Goal: Task Accomplishment & Management: Use online tool/utility

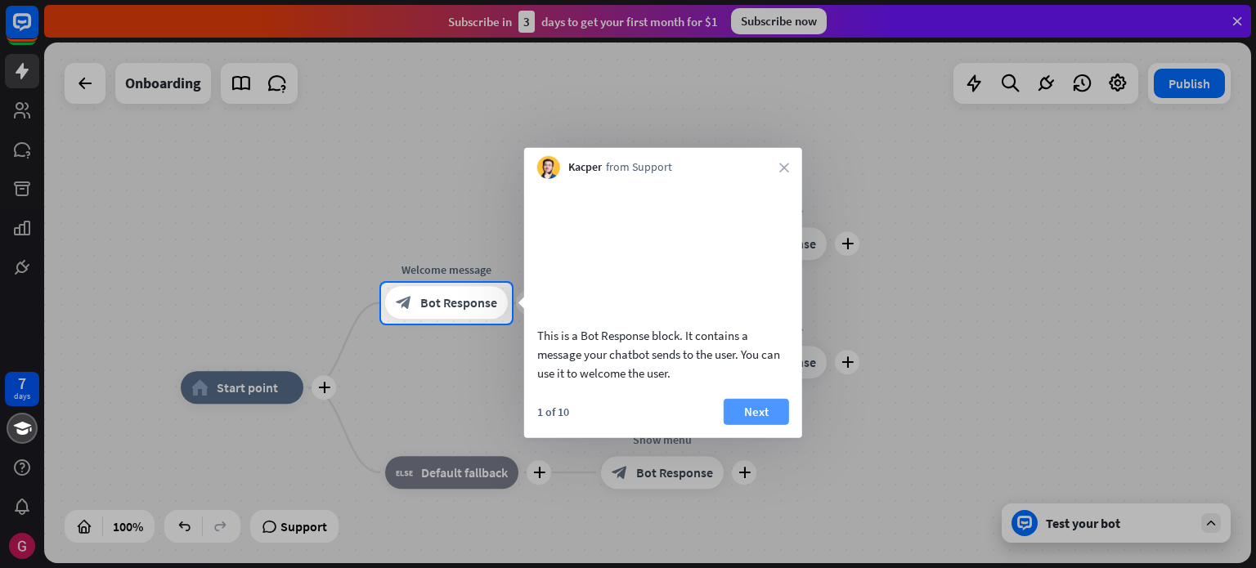
click at [747, 424] on button "Next" at bounding box center [756, 411] width 65 height 26
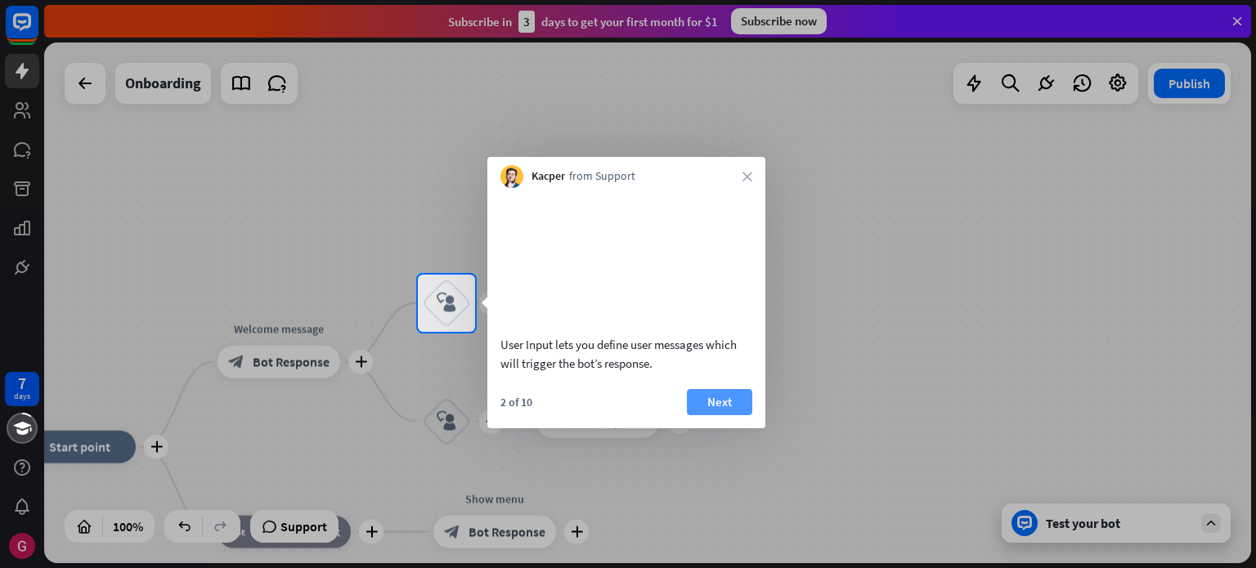
click at [713, 415] on button "Next" at bounding box center [719, 402] width 65 height 26
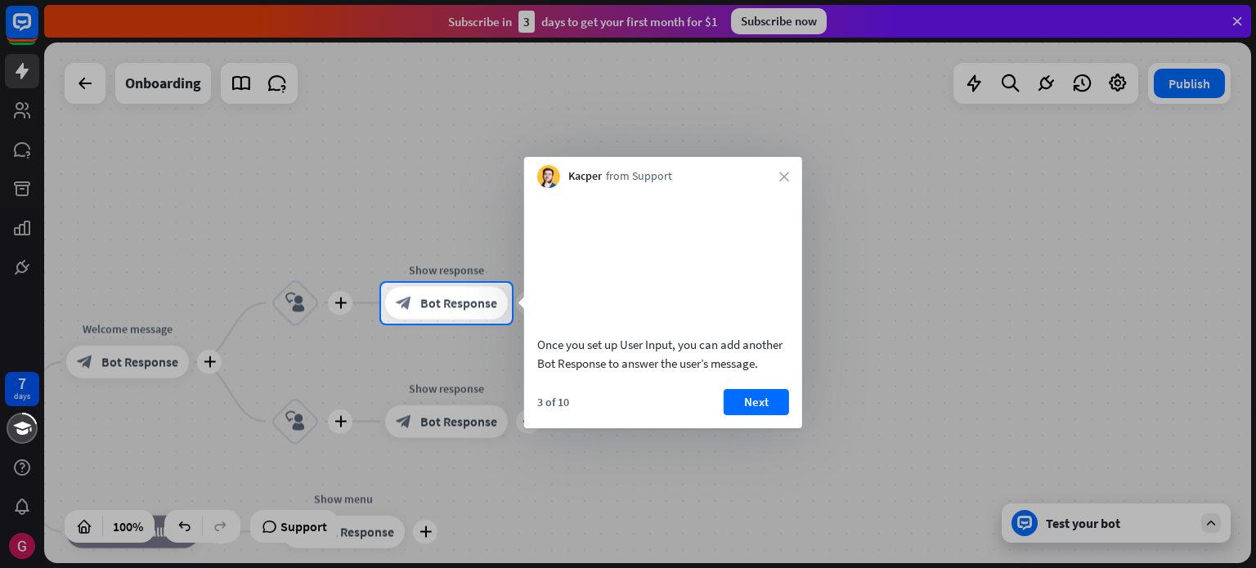
click at [1236, 16] on div at bounding box center [628, 141] width 1256 height 283
click at [769, 415] on button "Next" at bounding box center [756, 402] width 65 height 26
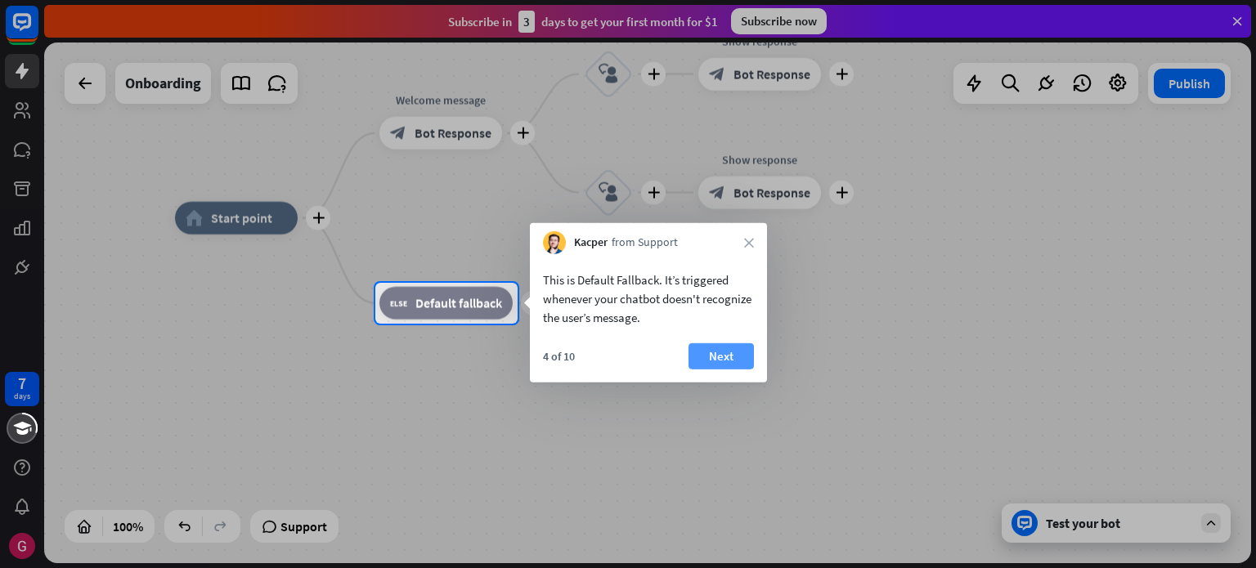
click at [739, 360] on button "Next" at bounding box center [721, 356] width 65 height 26
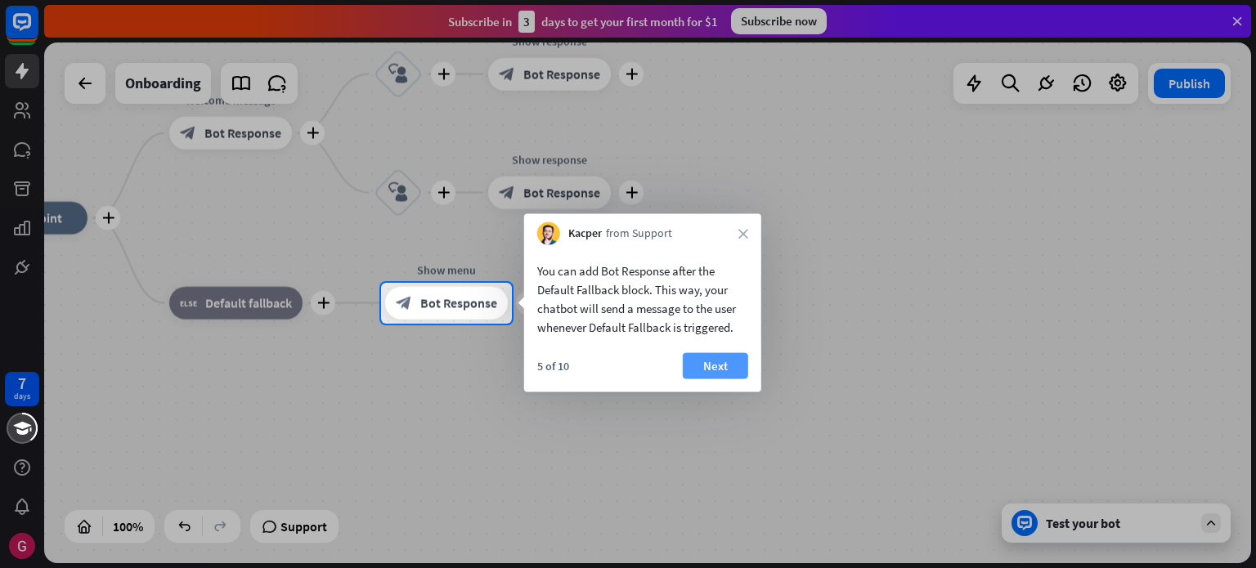
click at [717, 375] on button "Next" at bounding box center [715, 366] width 65 height 26
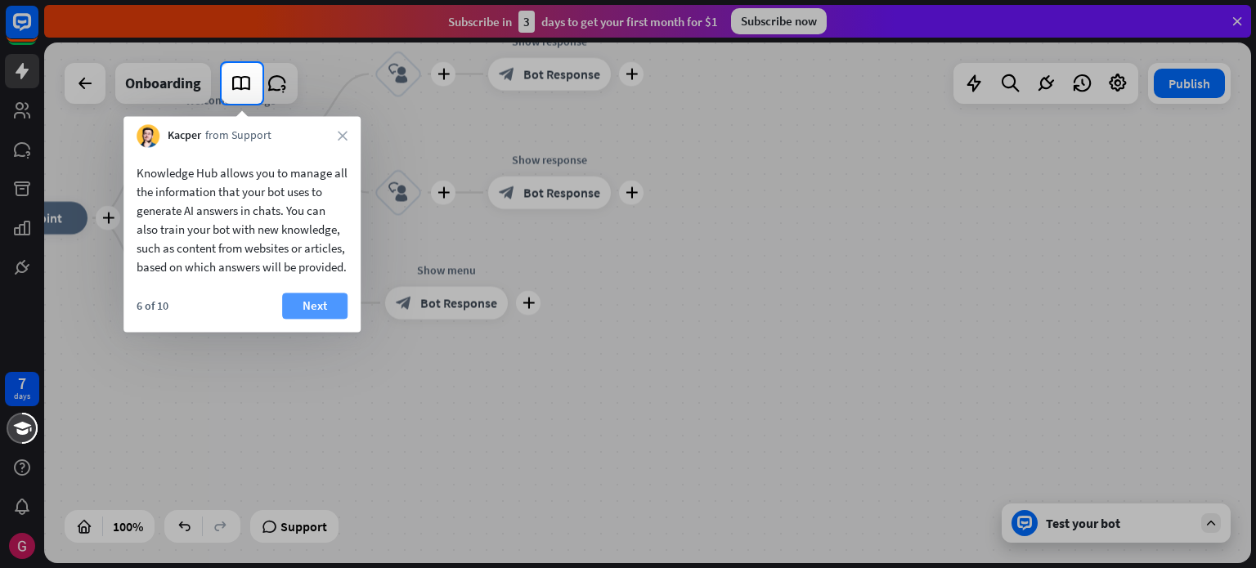
click at [327, 319] on button "Next" at bounding box center [314, 306] width 65 height 26
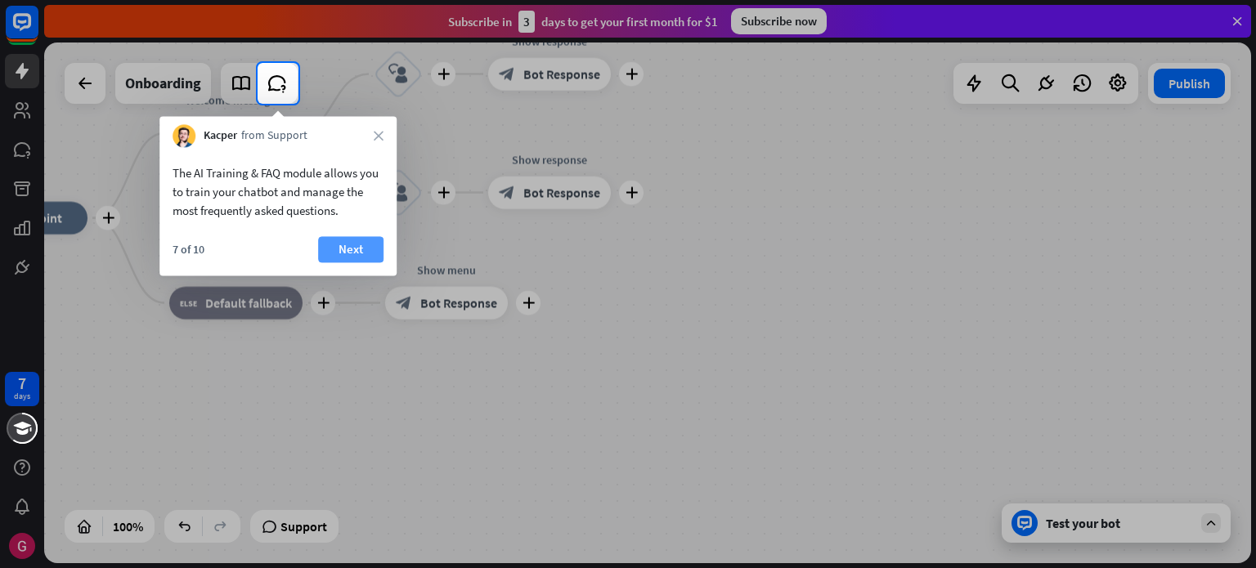
click at [379, 254] on button "Next" at bounding box center [350, 249] width 65 height 26
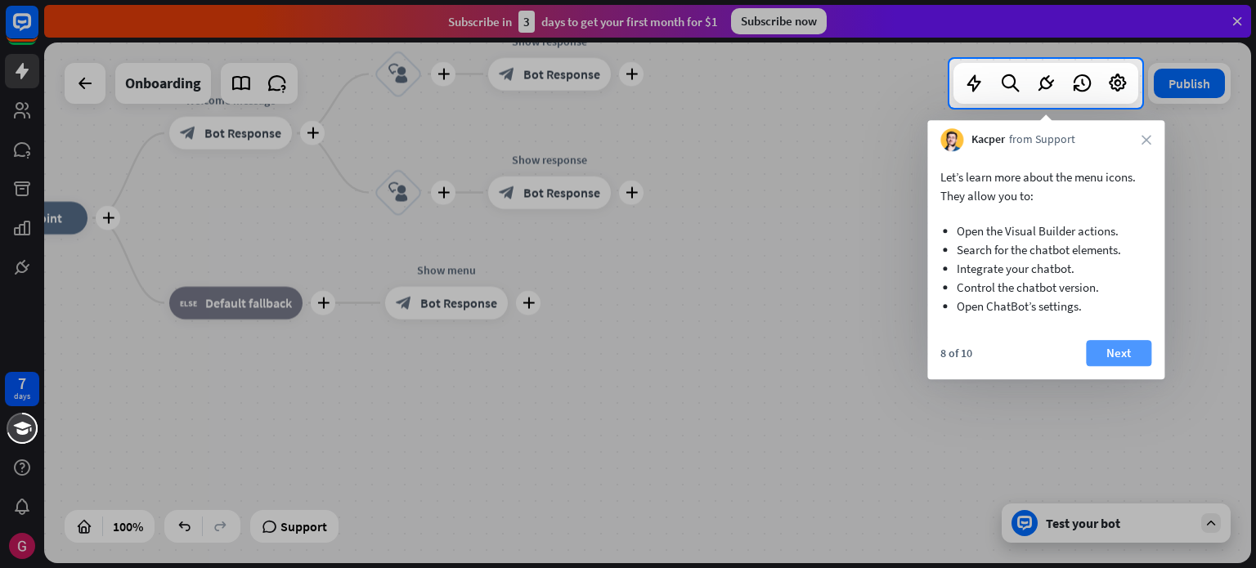
click at [1117, 361] on button "Next" at bounding box center [1118, 353] width 65 height 26
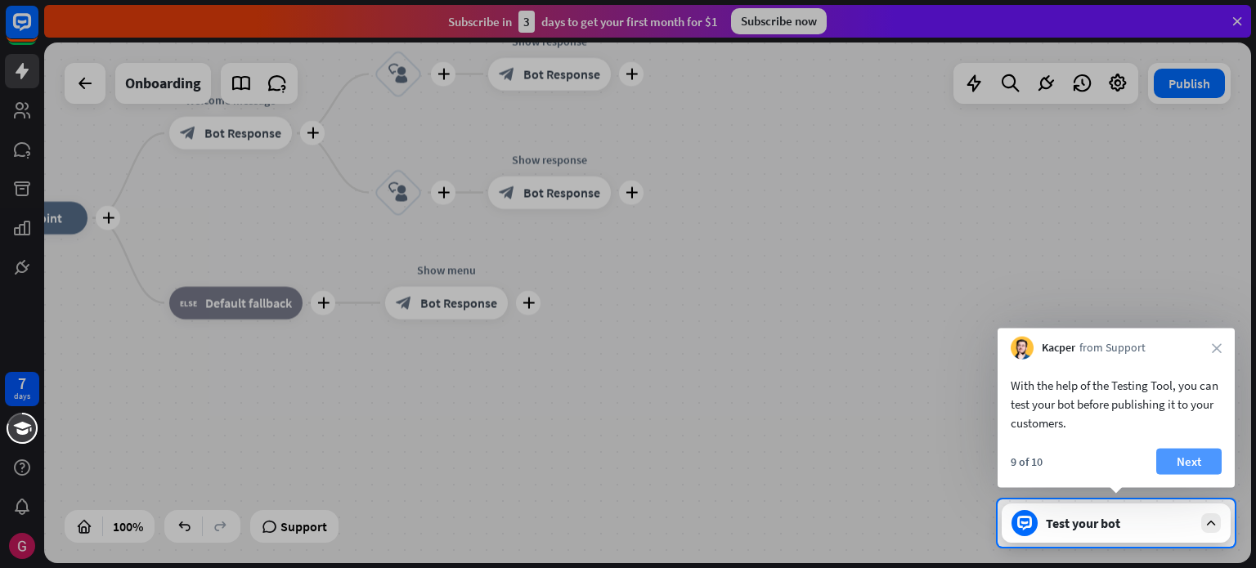
click at [1190, 467] on button "Next" at bounding box center [1188, 462] width 65 height 26
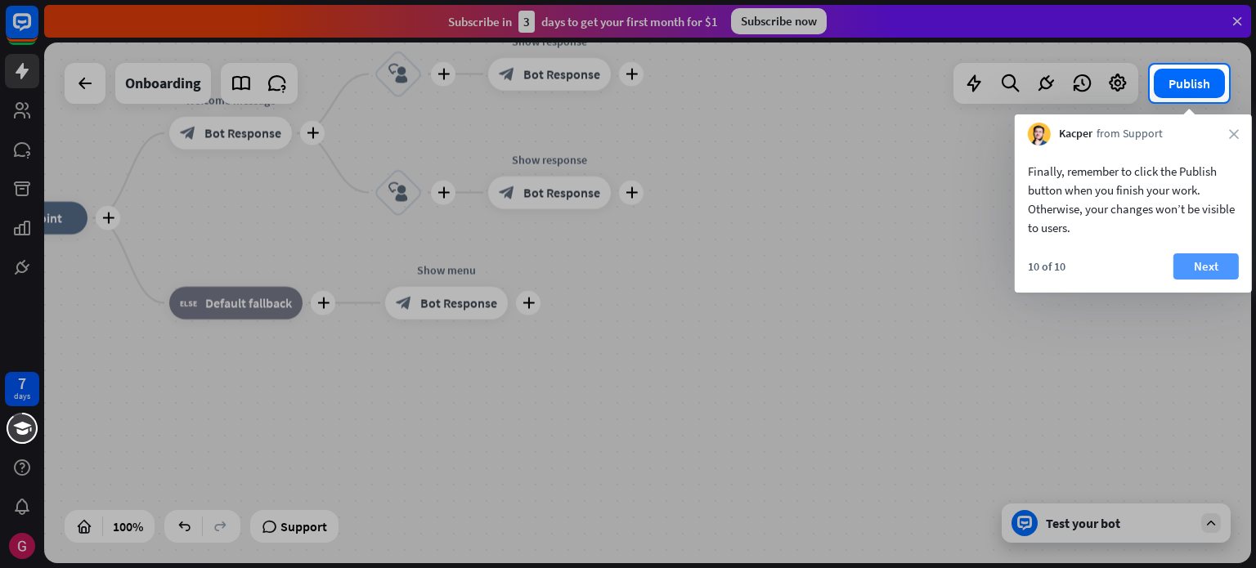
click at [1206, 265] on button "Next" at bounding box center [1206, 267] width 65 height 26
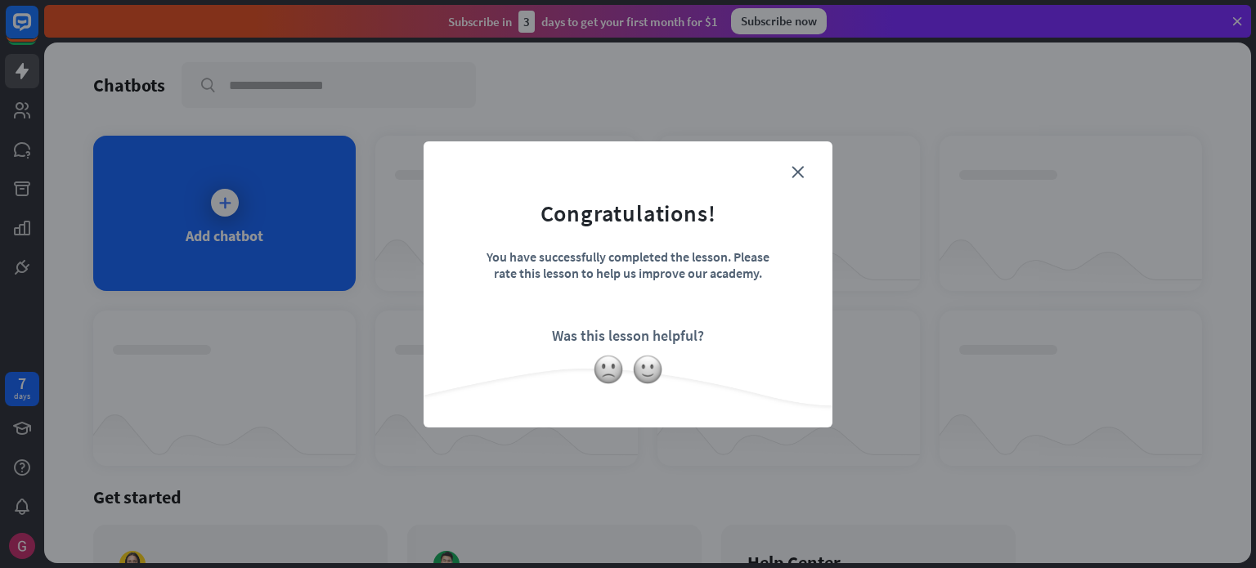
click at [788, 178] on form "Congratulations! You have successfully completed the lesson. Please rate this l…" at bounding box center [628, 259] width 368 height 195
click at [797, 178] on form "Congratulations! You have successfully completed the lesson. Please rate this l…" at bounding box center [628, 259] width 368 height 195
click at [797, 177] on icon "close" at bounding box center [798, 172] width 12 height 12
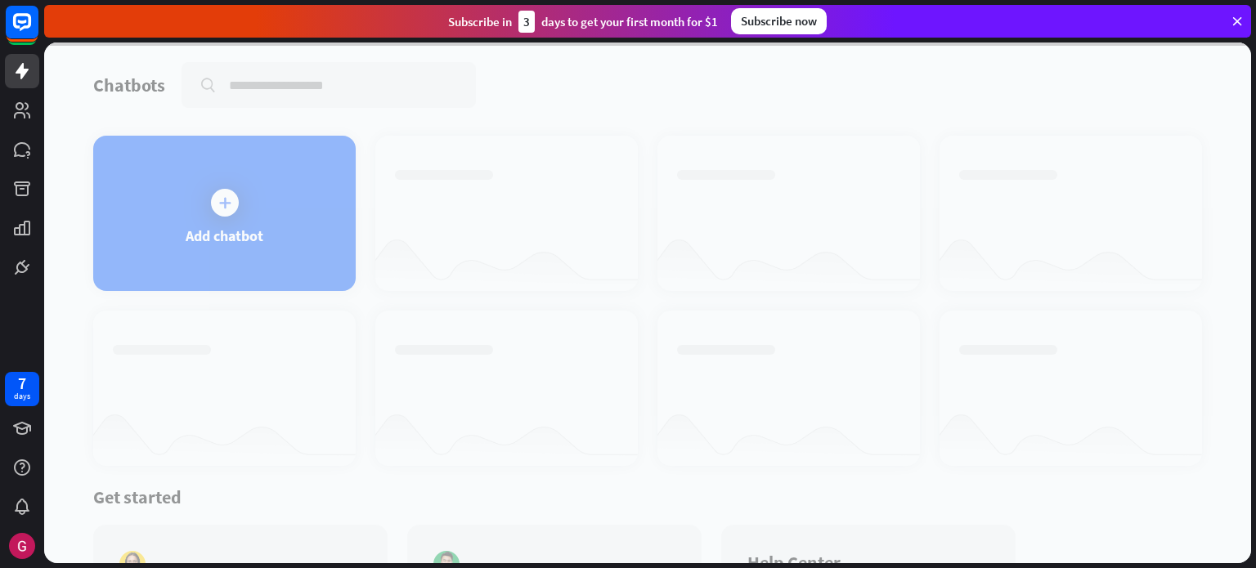
click at [1242, 18] on icon at bounding box center [1237, 21] width 15 height 15
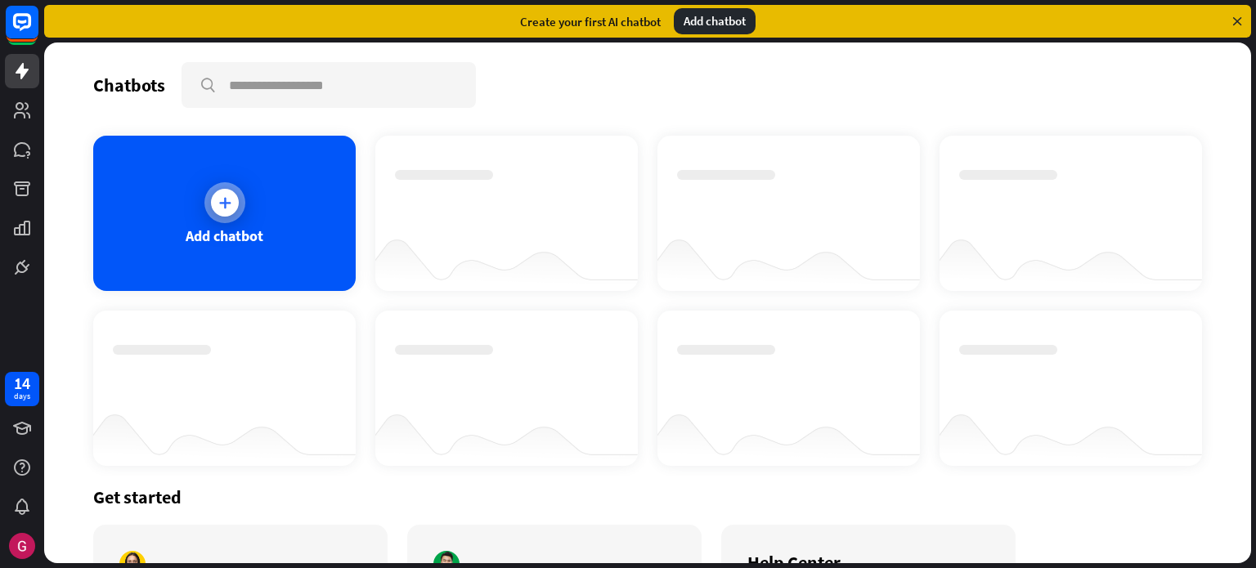
click at [295, 208] on div "Add chatbot" at bounding box center [224, 213] width 263 height 155
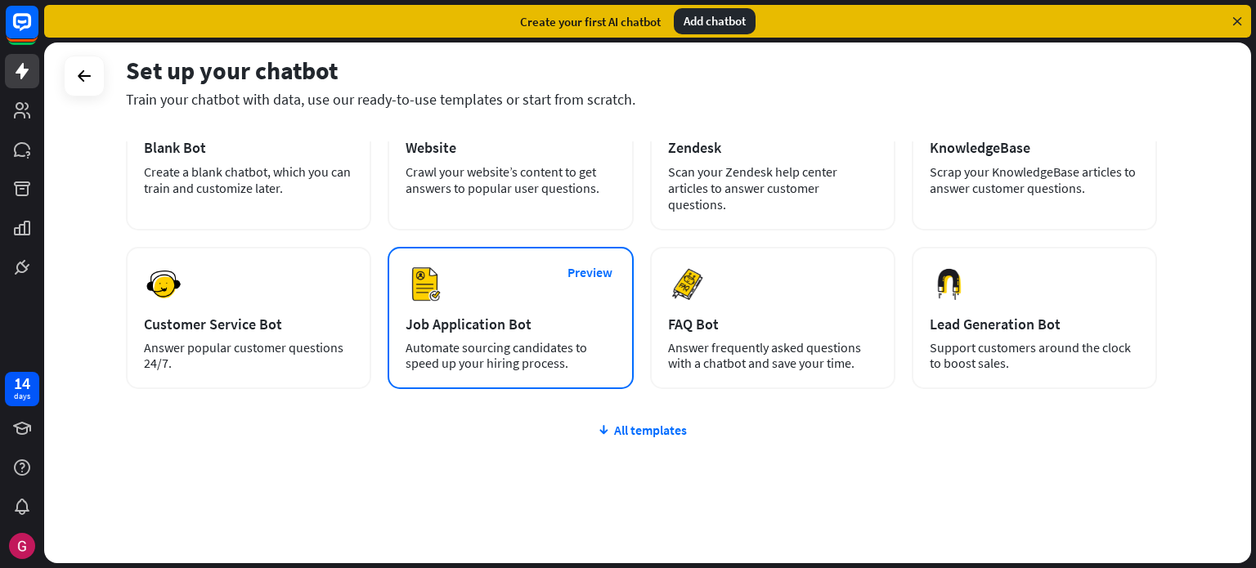
scroll to position [137, 0]
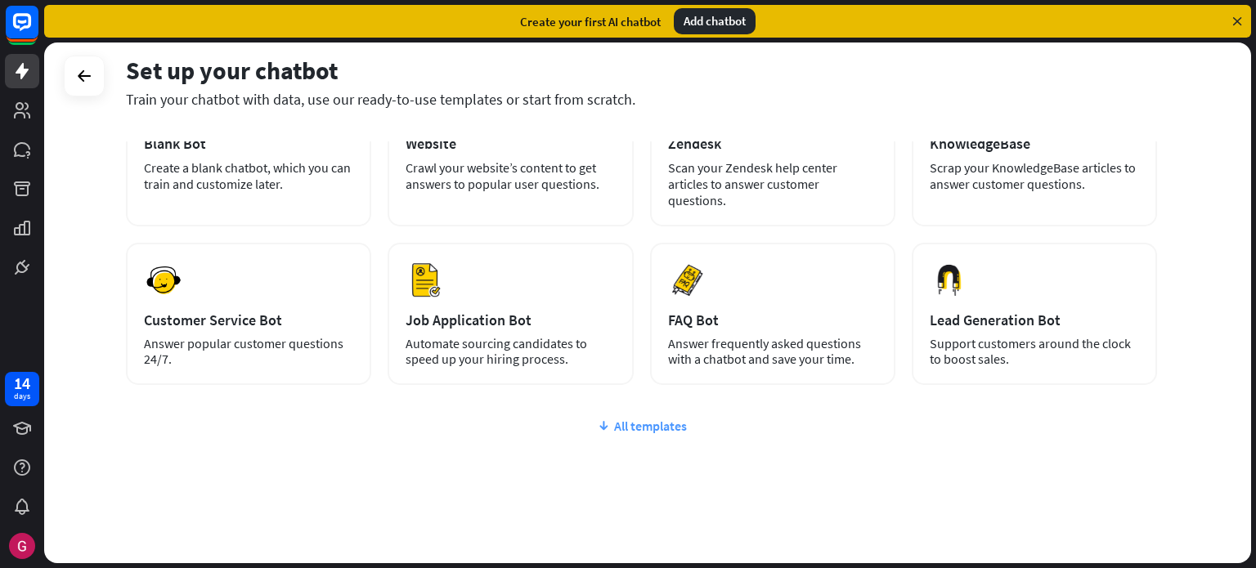
click at [674, 418] on div "All templates" at bounding box center [641, 426] width 1031 height 16
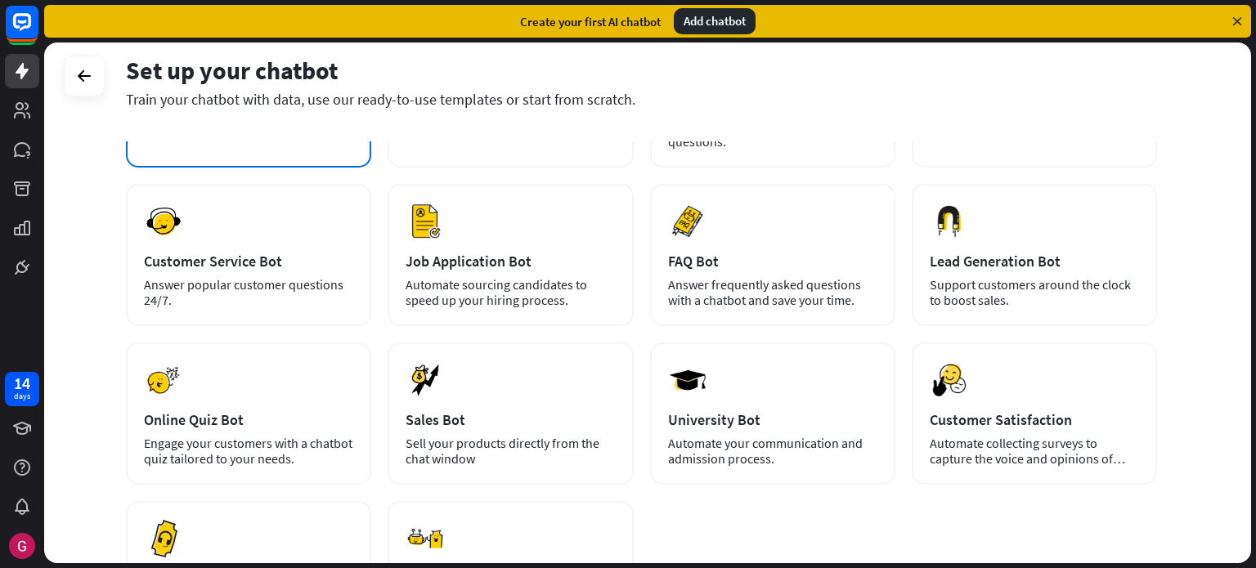
scroll to position [0, 0]
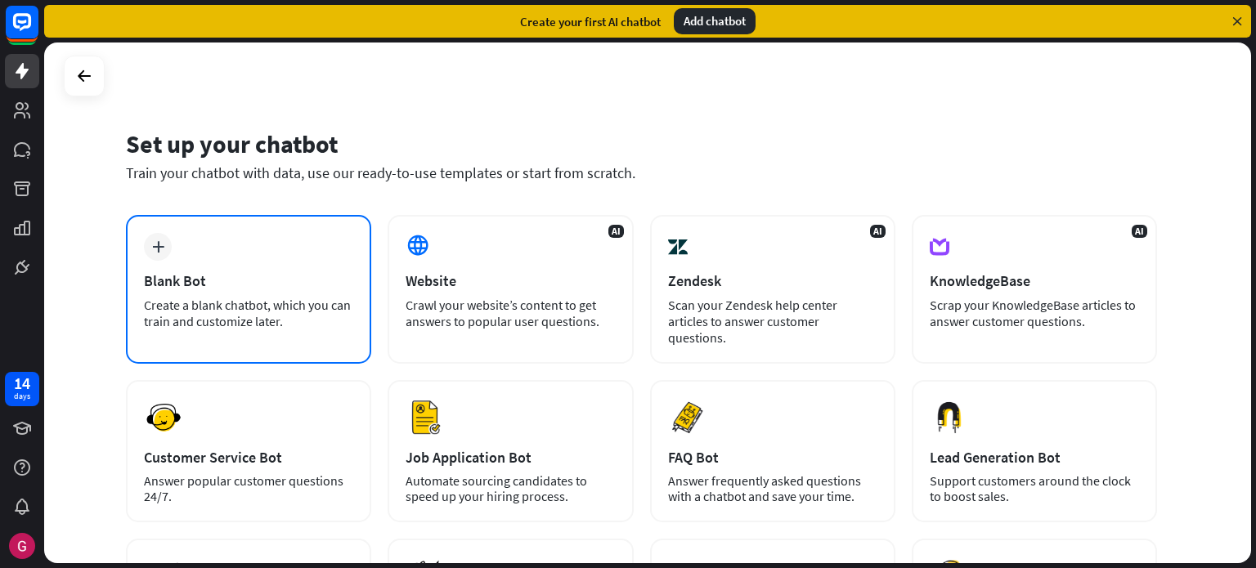
click at [286, 267] on div "plus Blank Bot Create a blank chatbot, which you can train and customize later." at bounding box center [248, 289] width 245 height 149
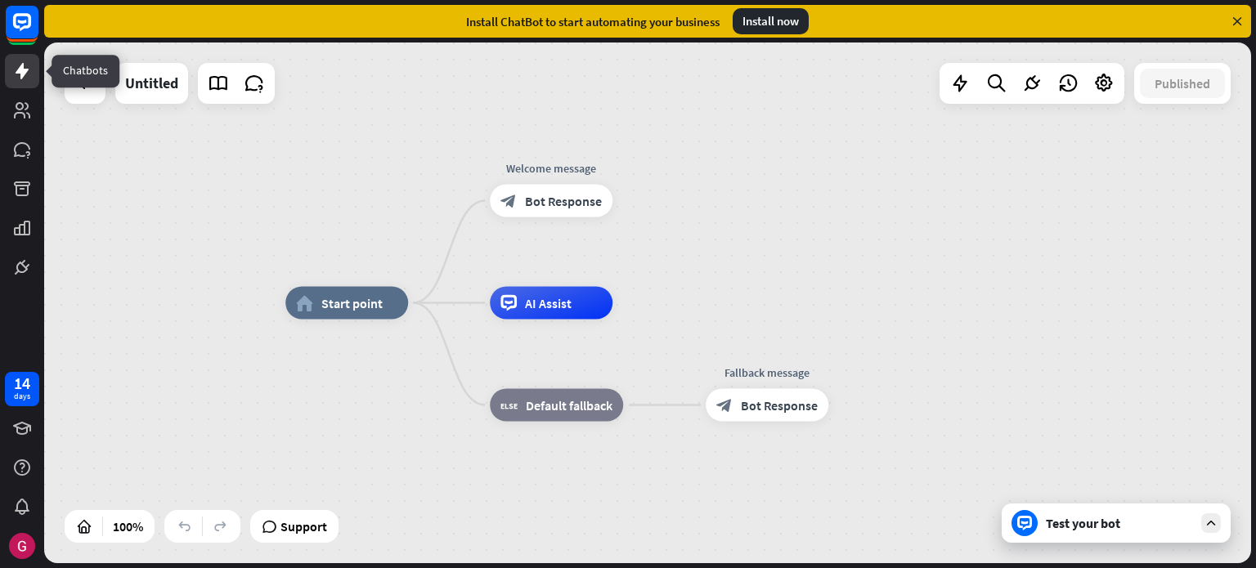
click at [36, 85] on link at bounding box center [22, 71] width 34 height 34
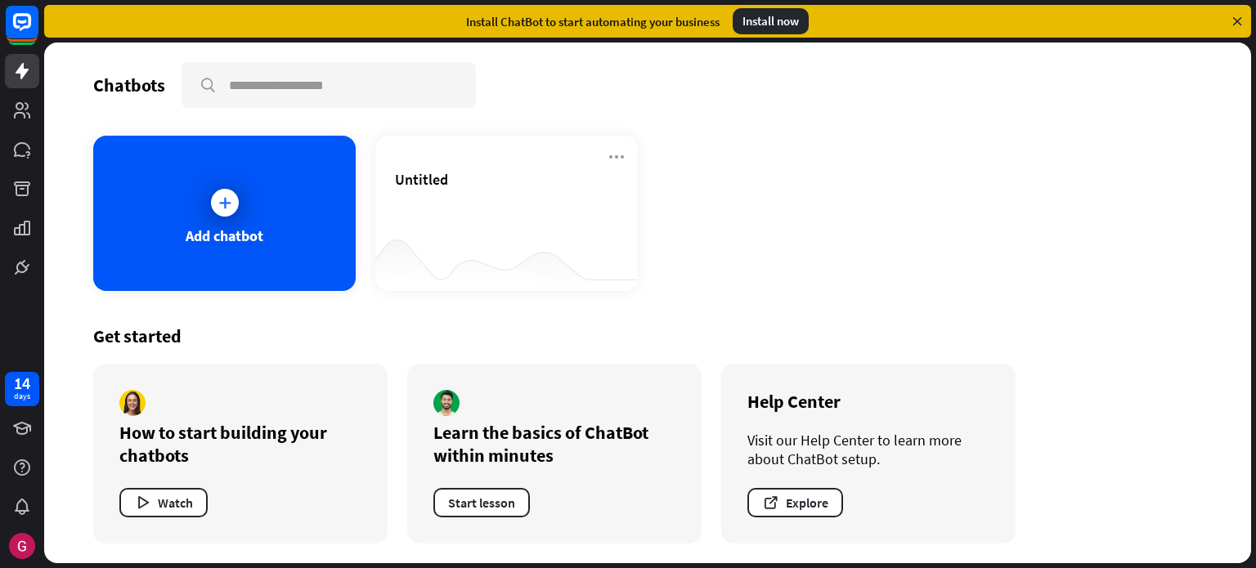
click at [2, 127] on div at bounding box center [22, 142] width 44 height 285
click at [29, 109] on icon at bounding box center [22, 111] width 20 height 20
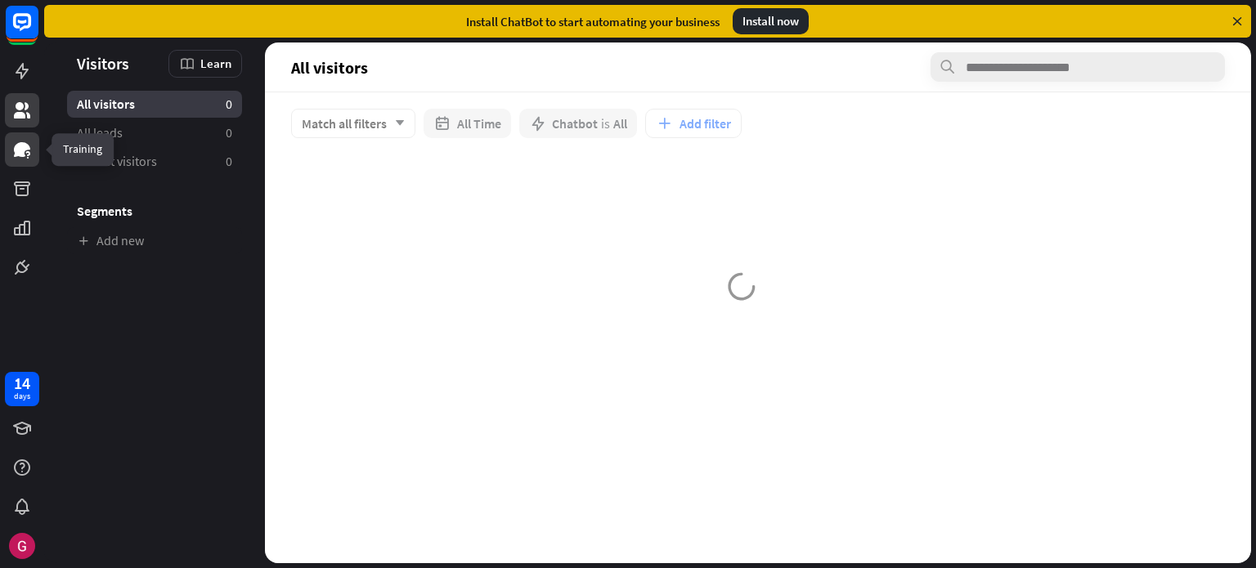
click at [21, 151] on icon at bounding box center [22, 149] width 16 height 15
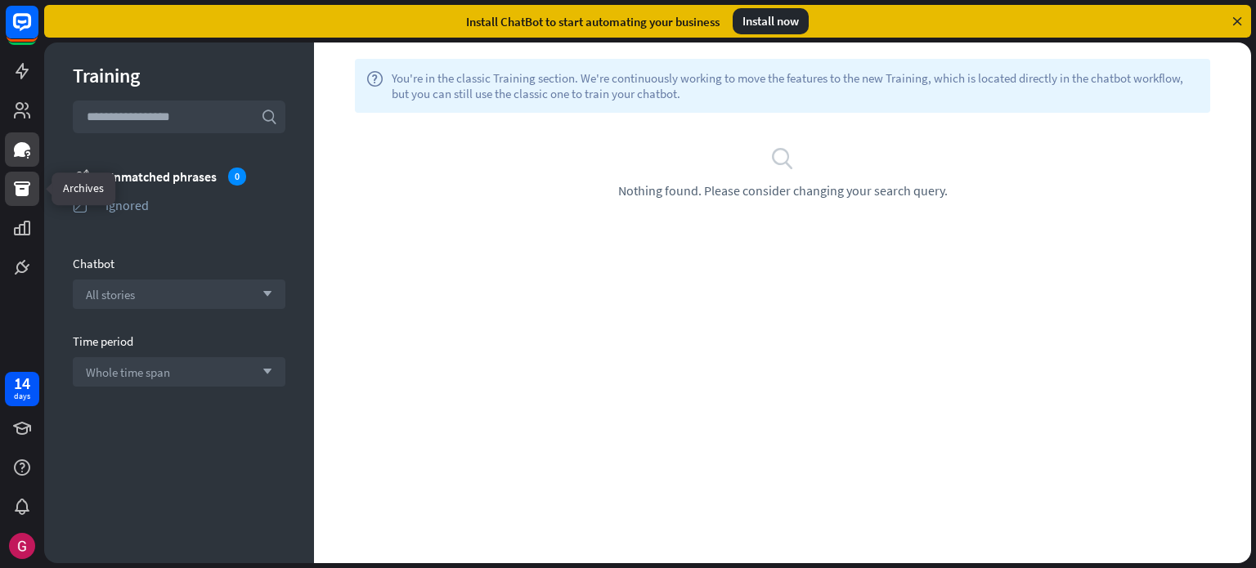
click at [13, 187] on icon at bounding box center [22, 189] width 20 height 20
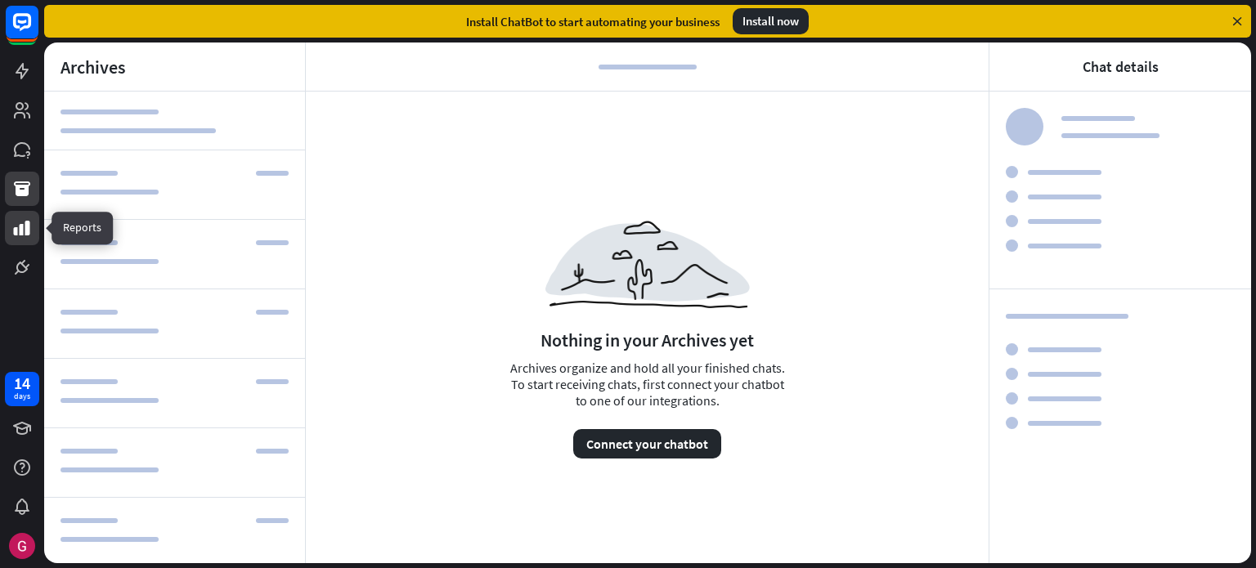
click at [24, 225] on icon at bounding box center [22, 228] width 20 height 20
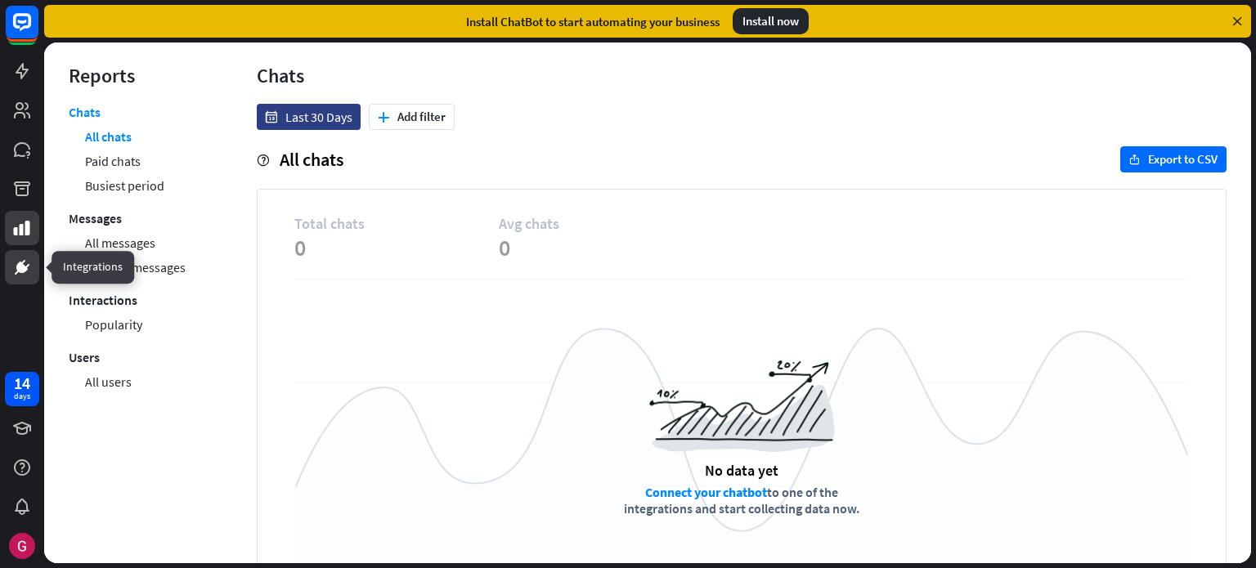
click at [13, 267] on icon at bounding box center [22, 268] width 20 height 20
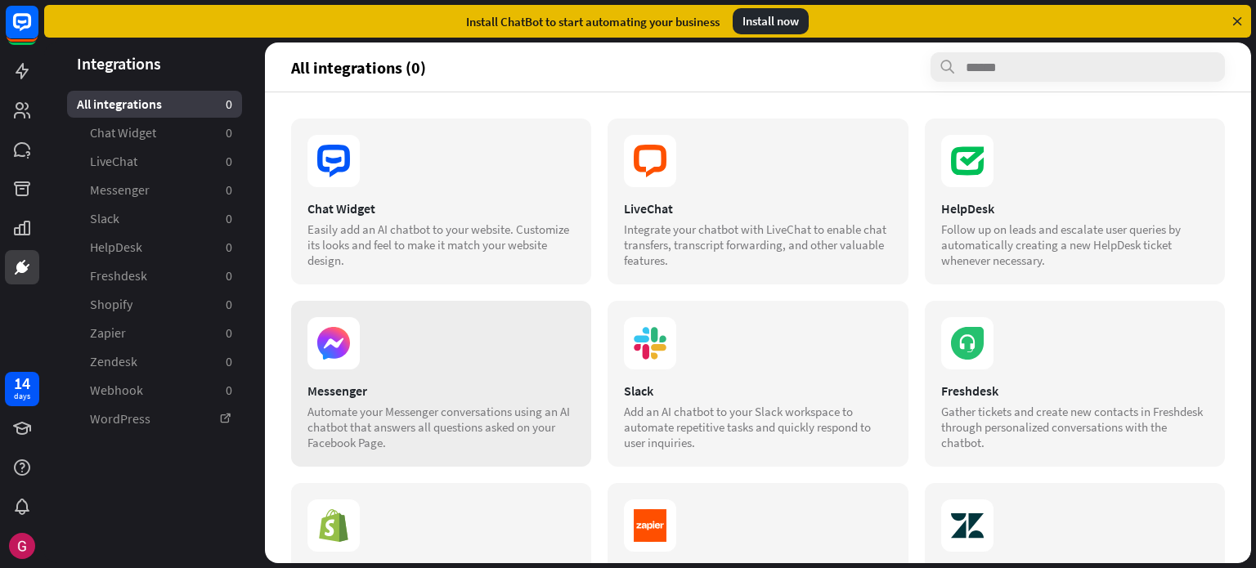
click at [366, 351] on section at bounding box center [440, 343] width 267 height 52
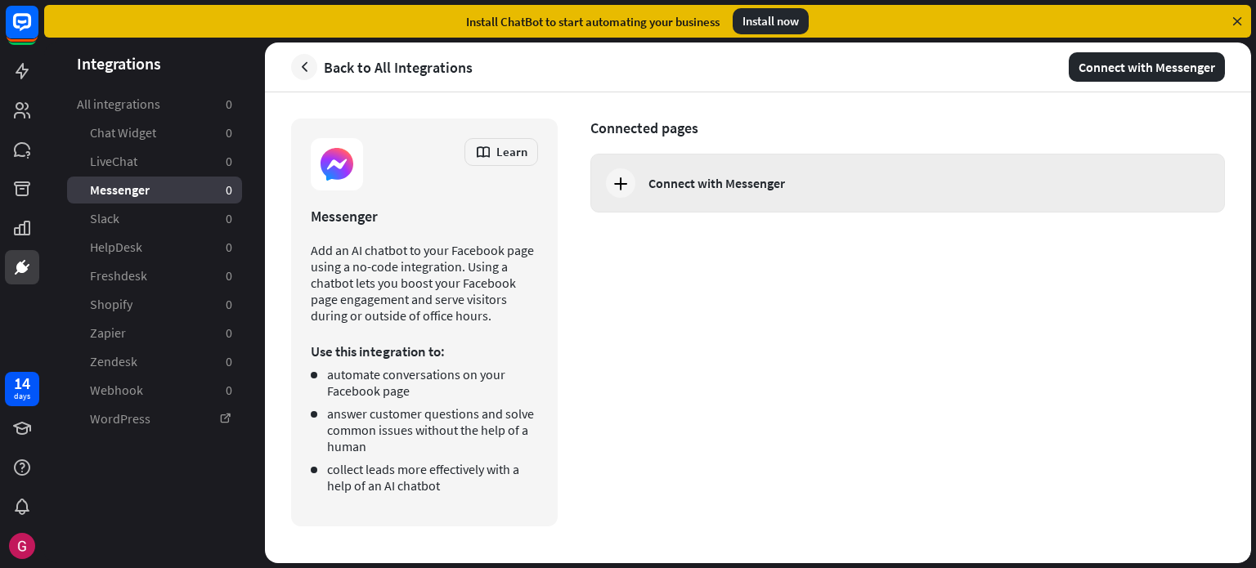
click at [775, 173] on div "Connect with Messenger" at bounding box center [907, 183] width 635 height 59
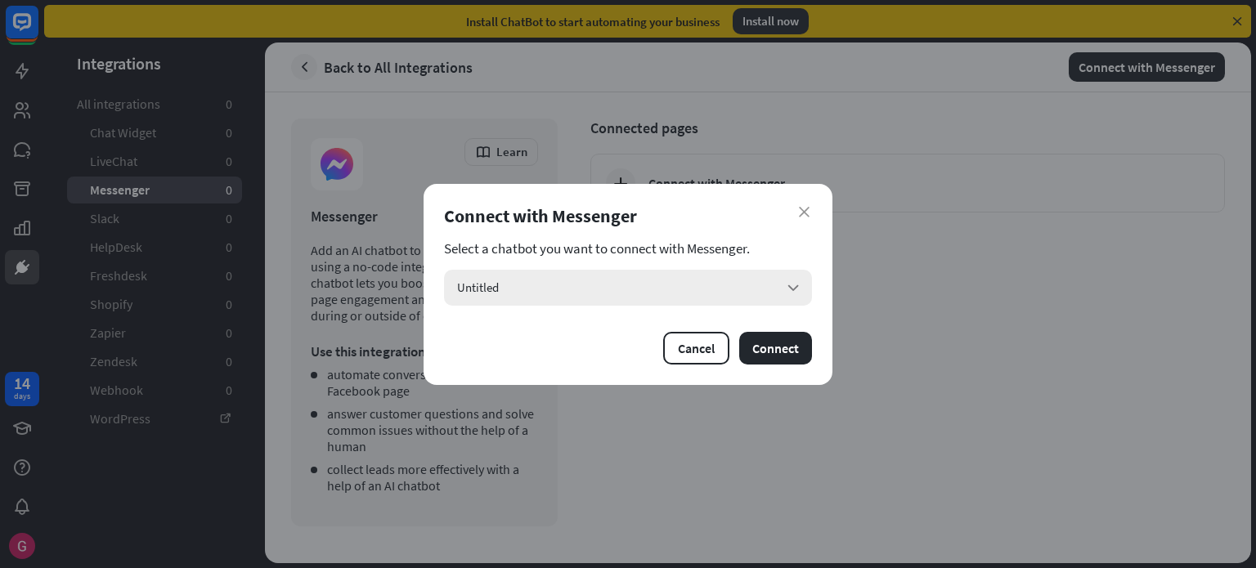
click at [762, 274] on div "Untitled arrow_down" at bounding box center [628, 288] width 368 height 36
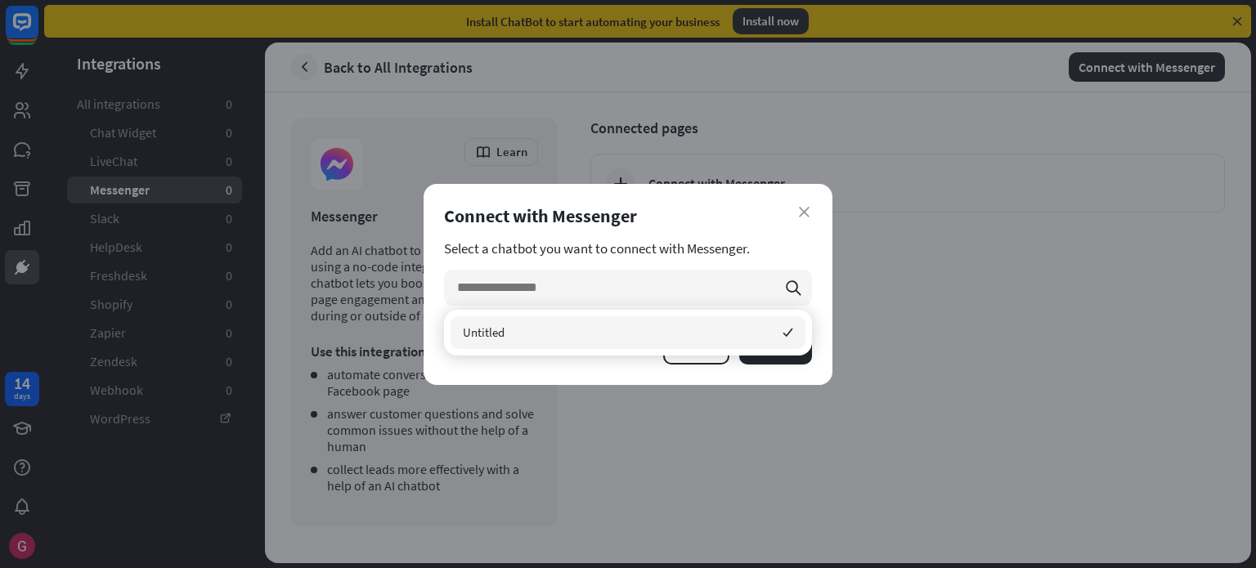
click at [724, 334] on div "Untitled checked" at bounding box center [628, 332] width 355 height 33
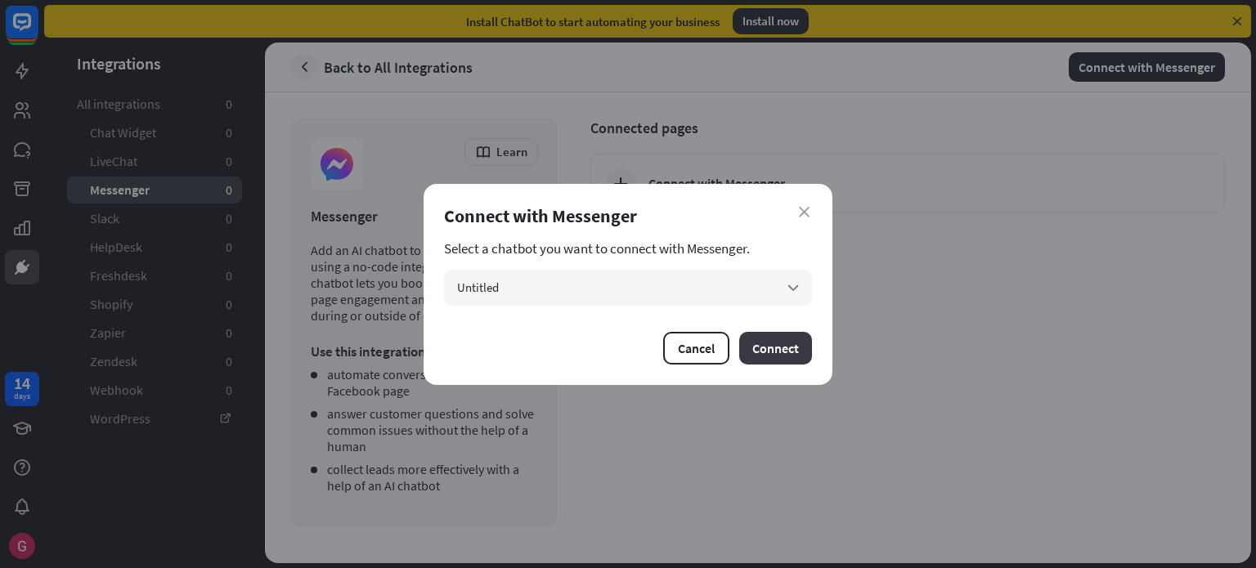
click at [759, 352] on button "Connect" at bounding box center [775, 348] width 73 height 33
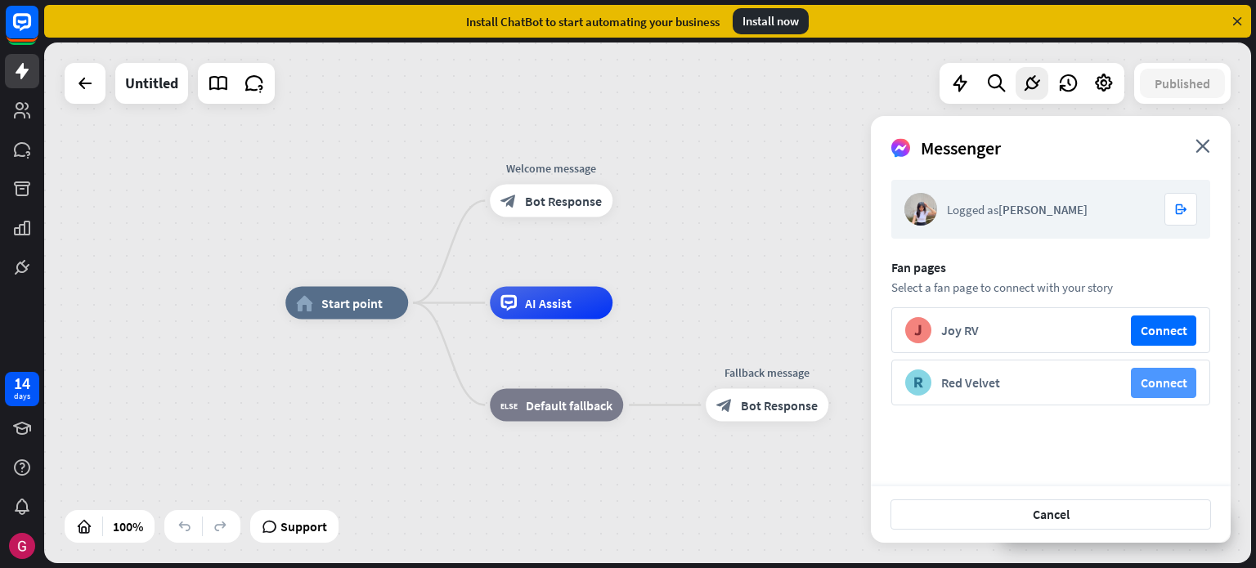
click at [1165, 384] on button "Connect" at bounding box center [1163, 383] width 65 height 30
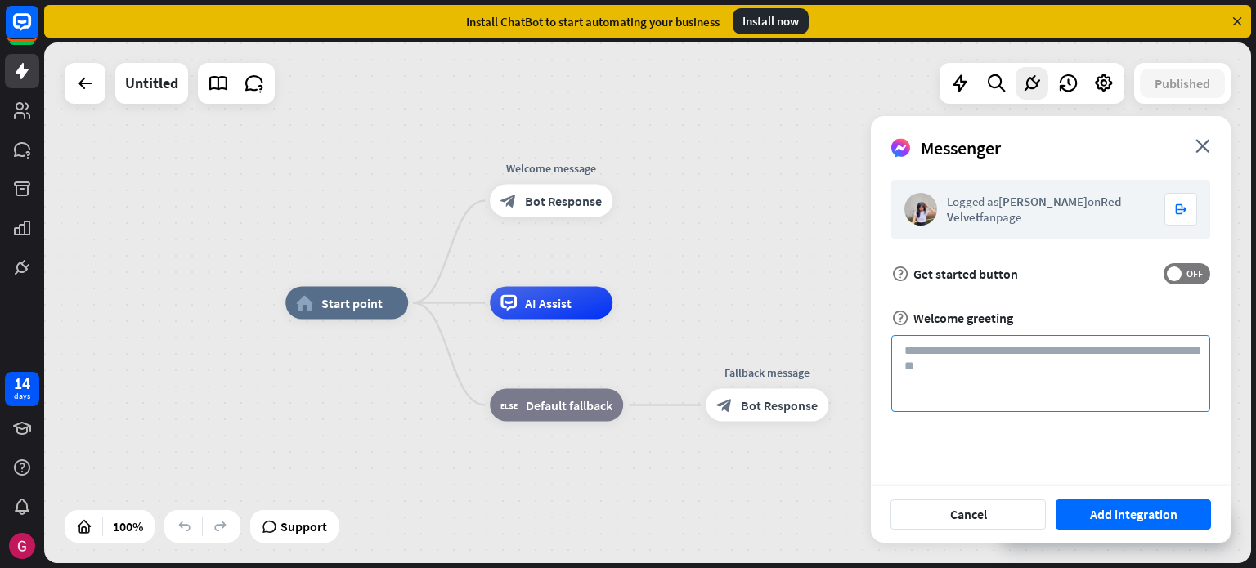
click at [1154, 366] on textarea at bounding box center [1050, 373] width 319 height 77
drag, startPoint x: 981, startPoint y: 345, endPoint x: 987, endPoint y: 354, distance: 10.7
click at [987, 354] on textarea "**********" at bounding box center [1050, 373] width 319 height 77
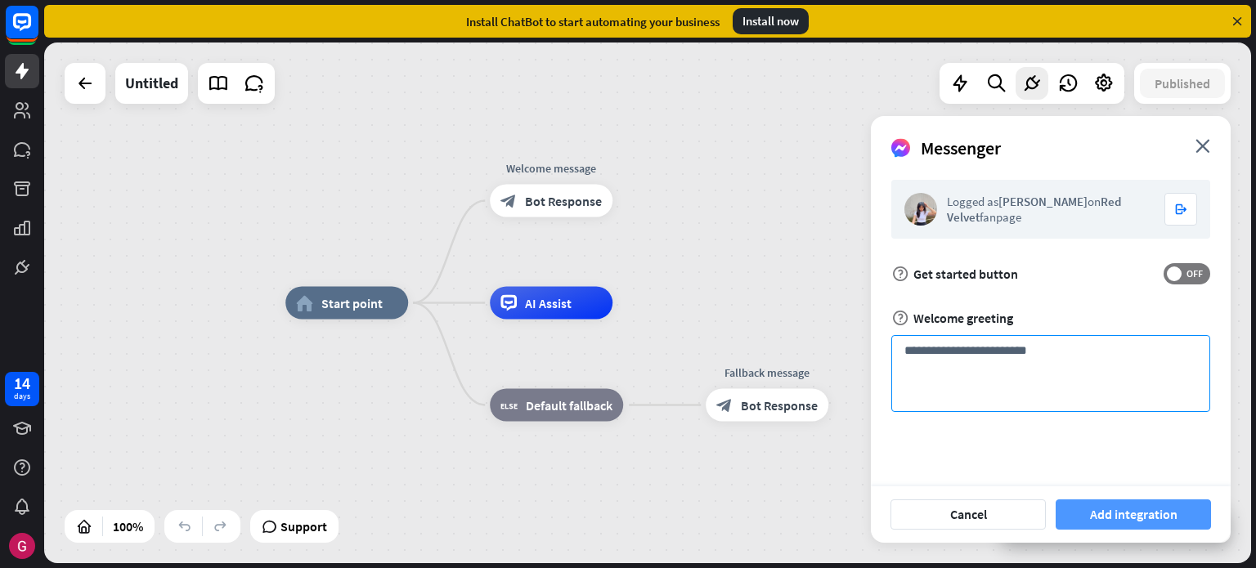
type textarea "**********"
click at [1082, 514] on button "Add integration" at bounding box center [1133, 515] width 155 height 30
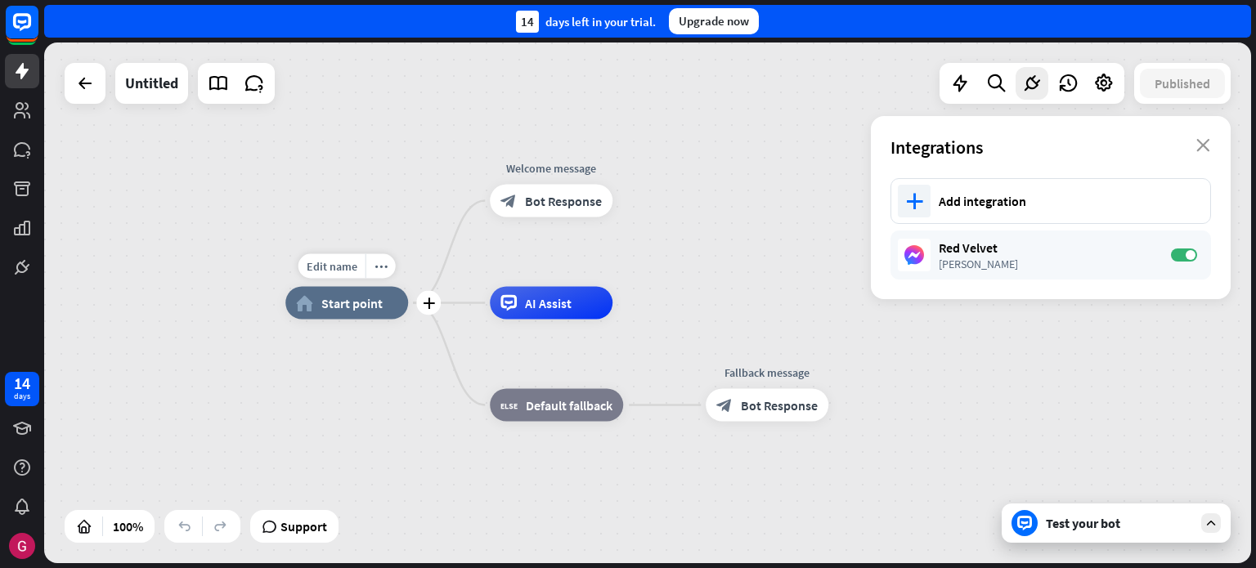
click at [330, 320] on div "Edit name more_horiz plus home_2 Start point" at bounding box center [346, 303] width 123 height 33
click at [527, 305] on span "AI Assist" at bounding box center [548, 303] width 47 height 16
click at [1038, 259] on div "[PERSON_NAME]" at bounding box center [1047, 264] width 216 height 15
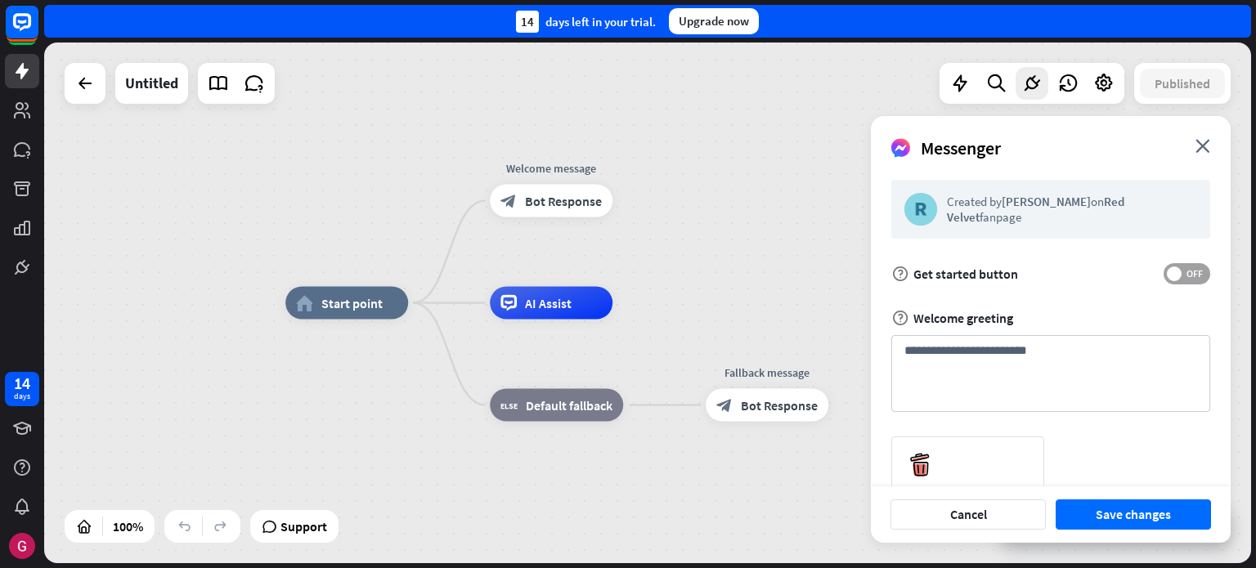
click at [1169, 273] on span at bounding box center [1174, 274] width 15 height 15
click at [1141, 513] on button "Save changes" at bounding box center [1133, 515] width 155 height 30
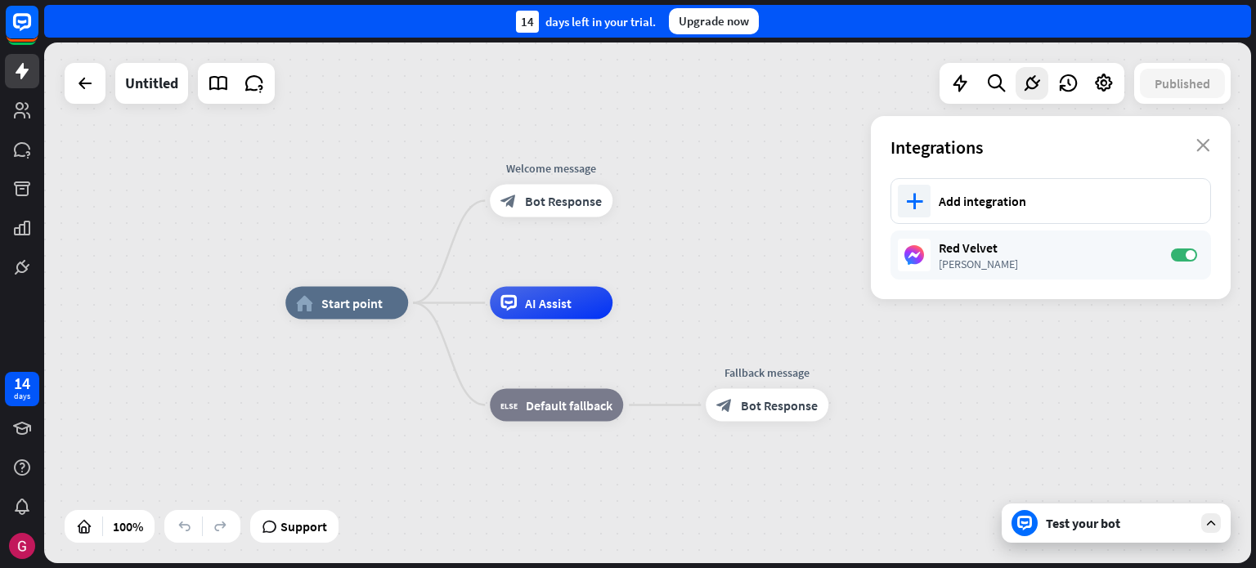
click at [1204, 524] on icon at bounding box center [1211, 523] width 15 height 15
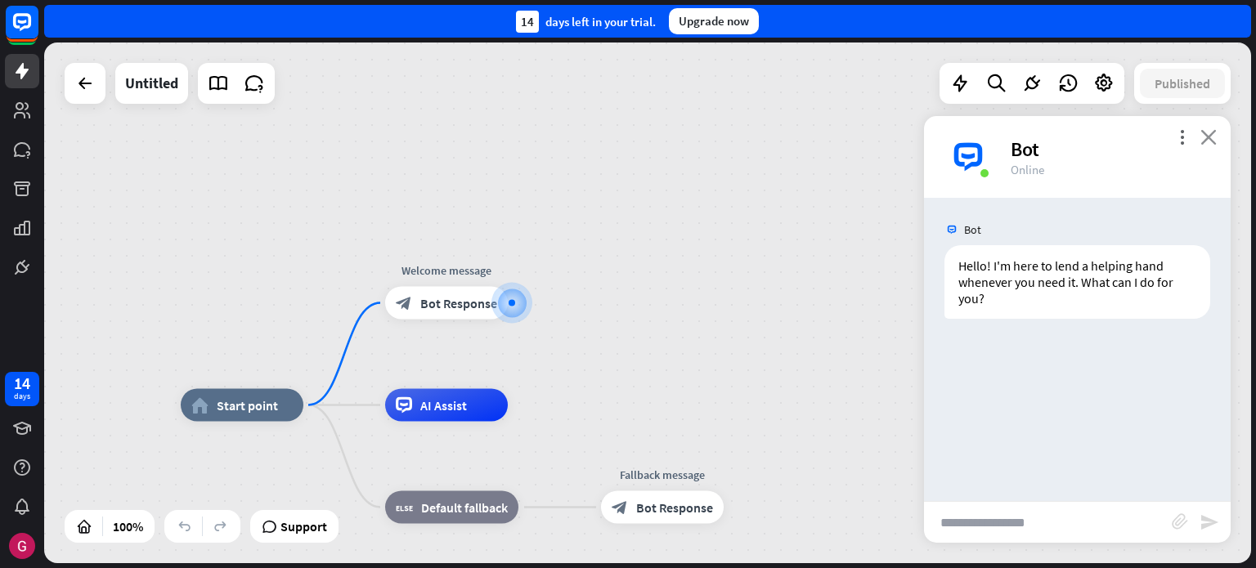
click at [1204, 139] on icon "close" at bounding box center [1209, 137] width 16 height 16
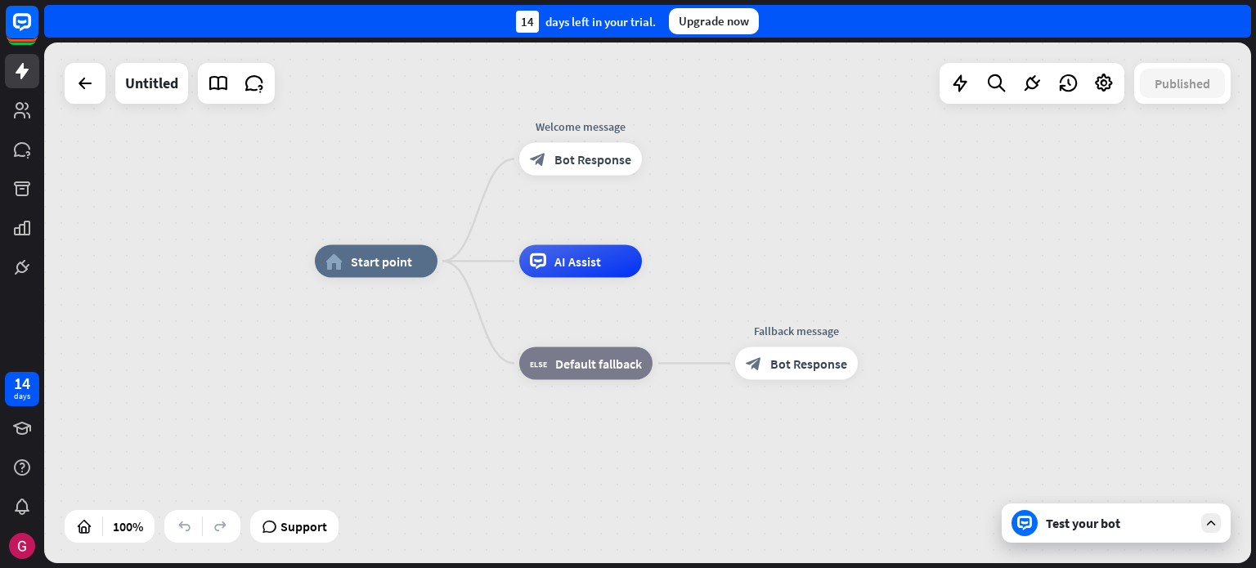
drag, startPoint x: 779, startPoint y: 262, endPoint x: 799, endPoint y: 251, distance: 22.3
click at [799, 251] on div "home_2 Start point Welcome message block_bot_response Bot Response AI Assist bl…" at bounding box center [647, 303] width 1207 height 521
click at [31, 267] on icon at bounding box center [22, 268] width 20 height 20
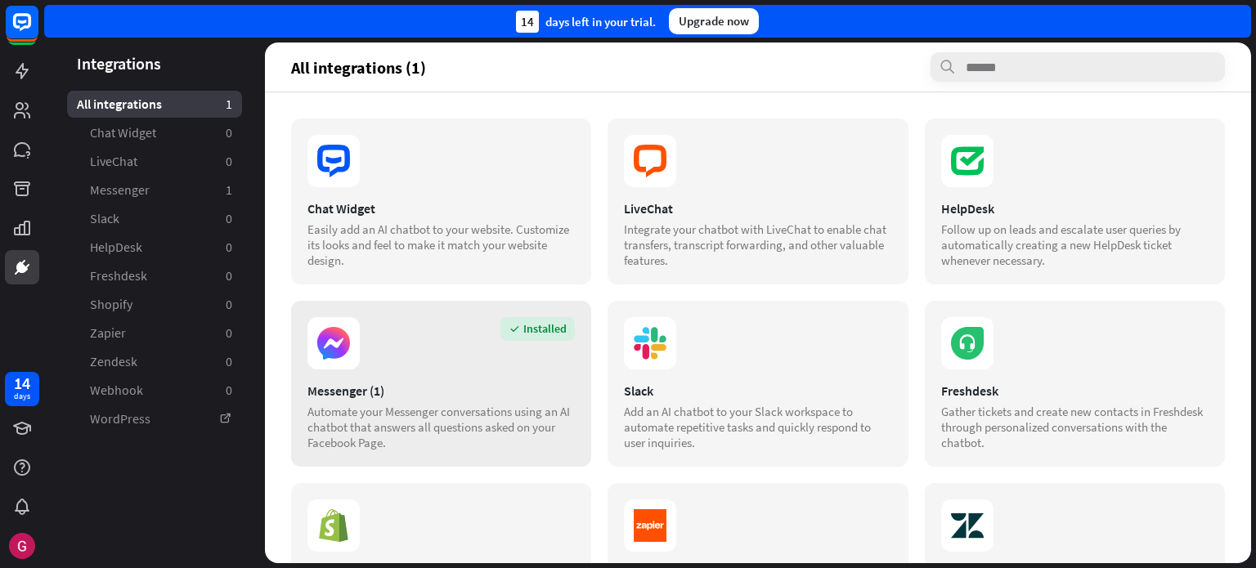
click at [484, 387] on div "Messenger (1)" at bounding box center [440, 391] width 267 height 16
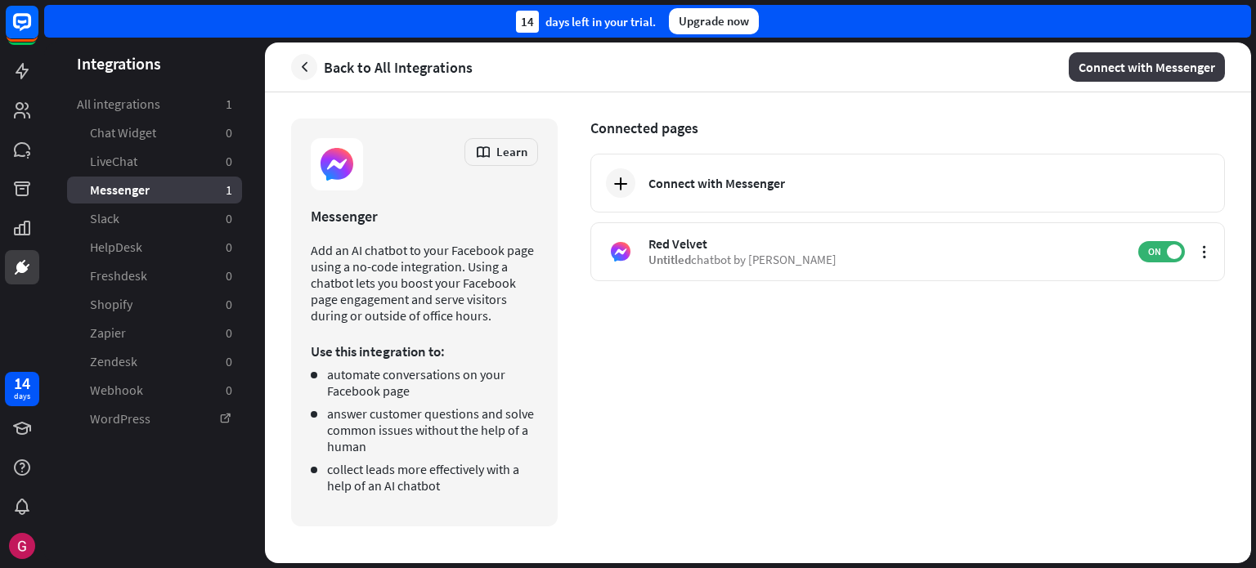
click at [1136, 75] on button "Connect with Messenger" at bounding box center [1147, 66] width 156 height 29
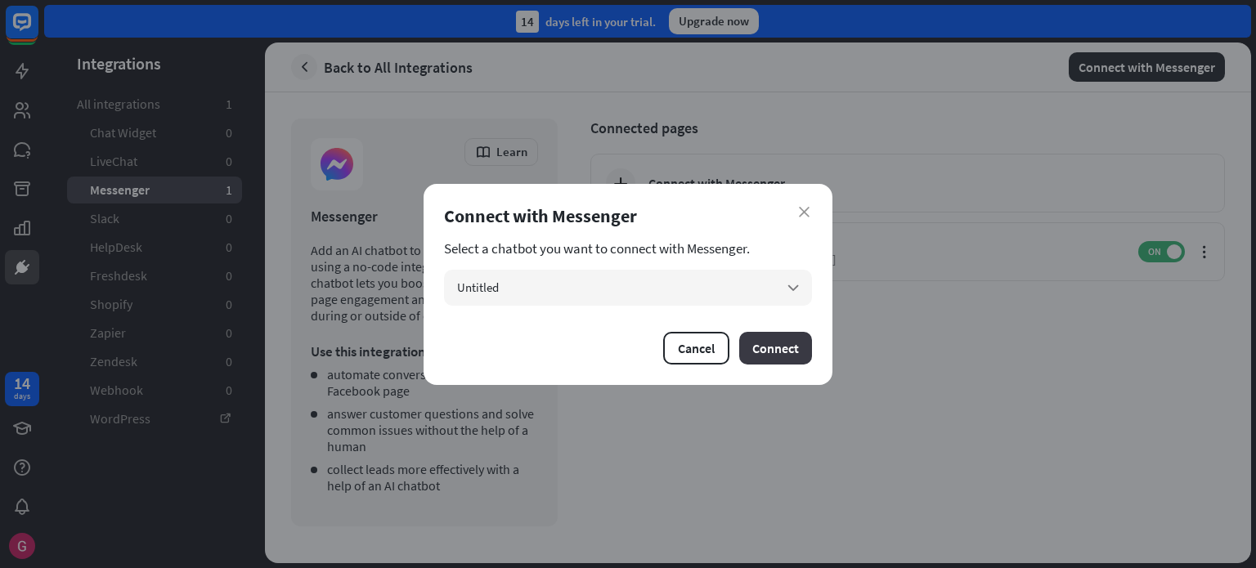
click at [790, 342] on button "Connect" at bounding box center [775, 348] width 73 height 33
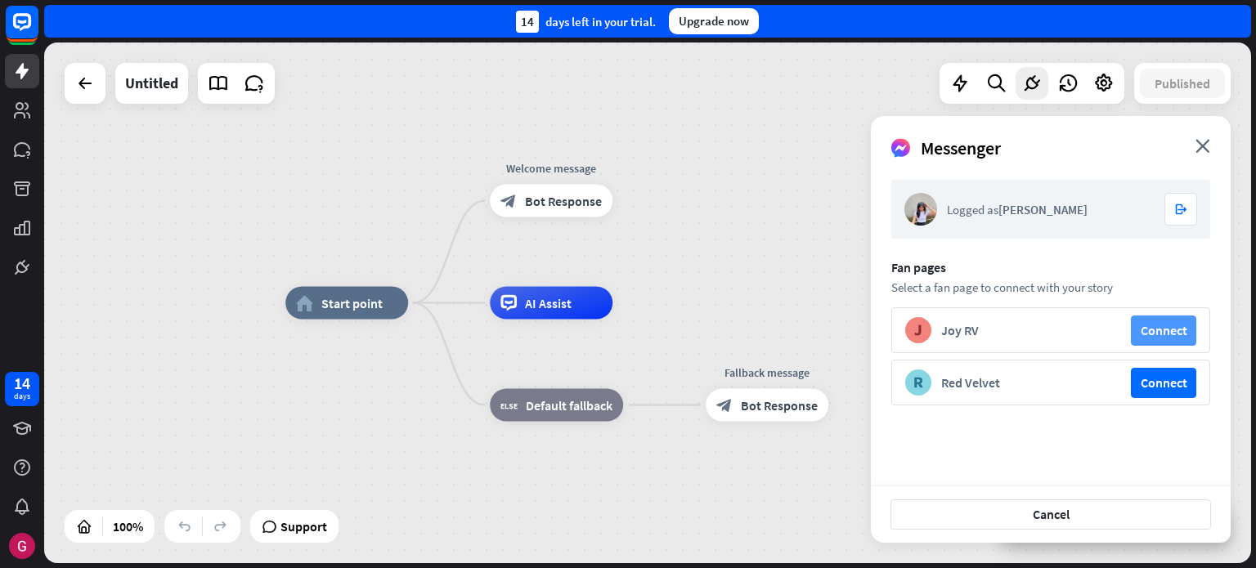
click at [1139, 330] on button "Connect" at bounding box center [1163, 331] width 65 height 30
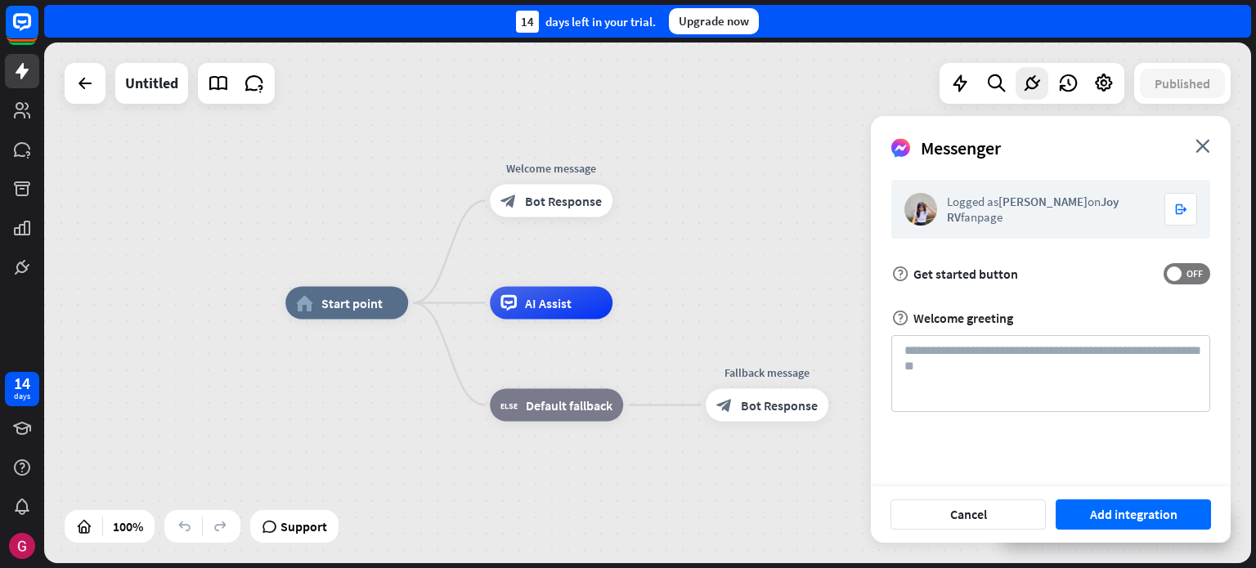
click at [1214, 155] on div "Messenger close" at bounding box center [1051, 142] width 360 height 52
click at [1212, 153] on div "Messenger close" at bounding box center [1051, 142] width 360 height 52
click at [1208, 147] on icon "close" at bounding box center [1203, 146] width 15 height 14
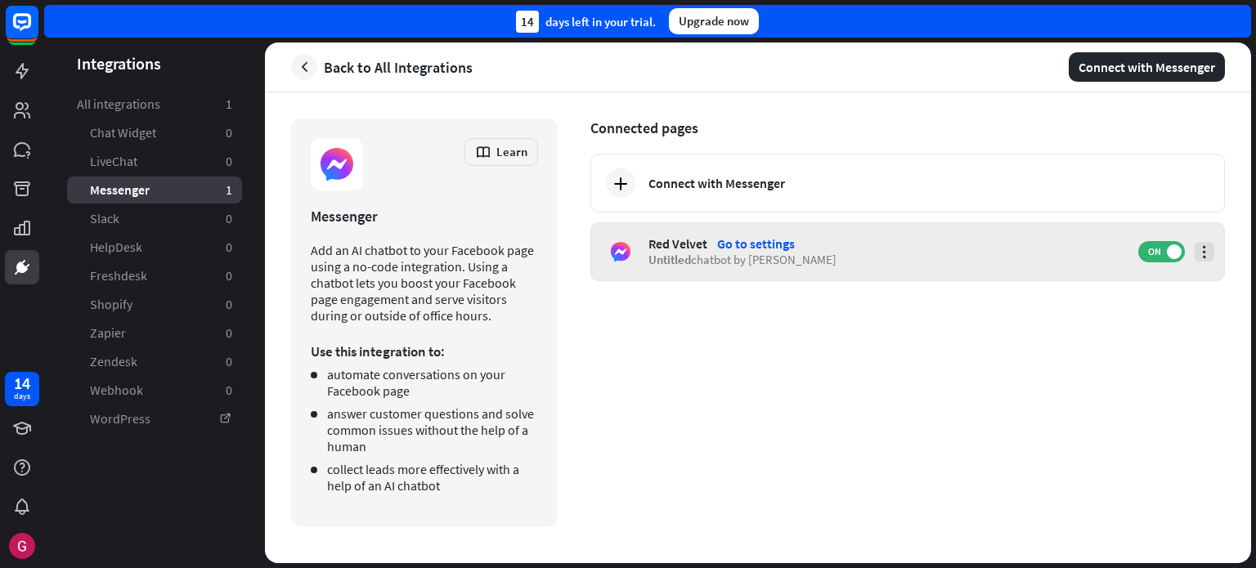
click at [1205, 248] on icon at bounding box center [1204, 252] width 16 height 16
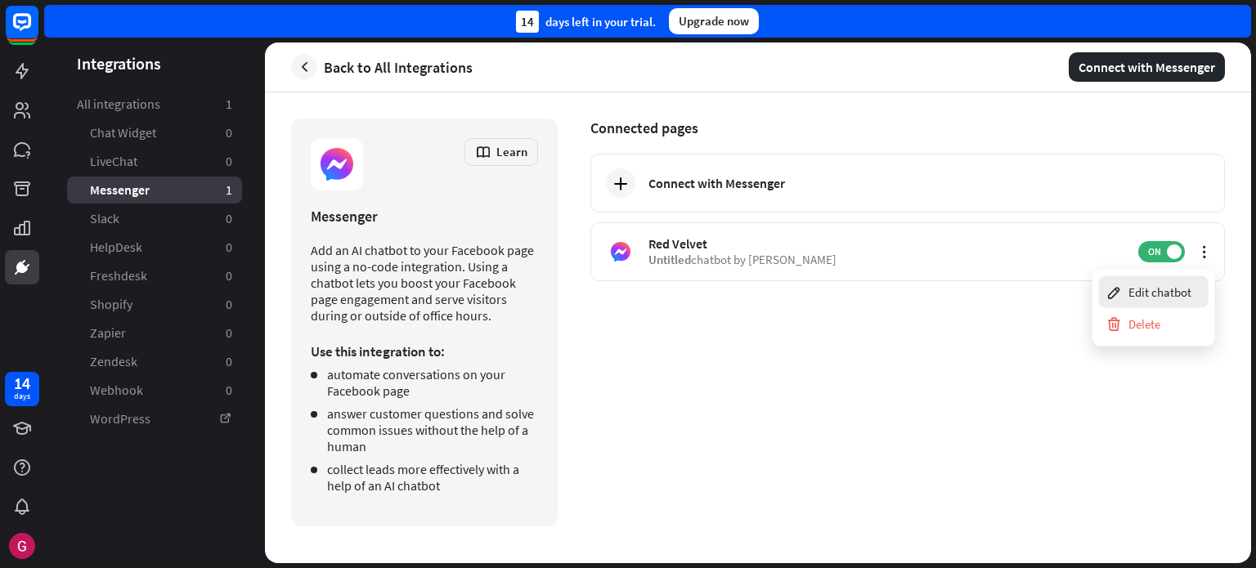
click at [1171, 285] on div "Edit chatbot" at bounding box center [1149, 292] width 86 height 32
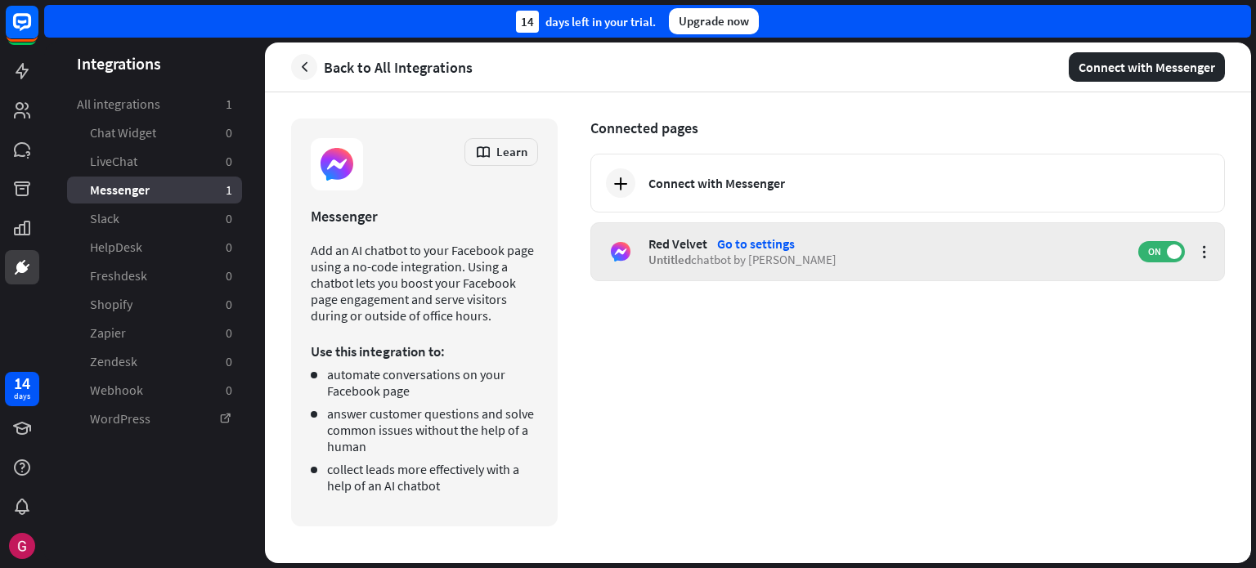
click at [1207, 235] on div "Red Velvet Go to settings Untitled chatbot by [PERSON_NAME] ON" at bounding box center [907, 251] width 635 height 59
click at [1205, 251] on icon at bounding box center [1204, 252] width 16 height 16
click at [1159, 249] on span "ON" at bounding box center [1154, 251] width 25 height 13
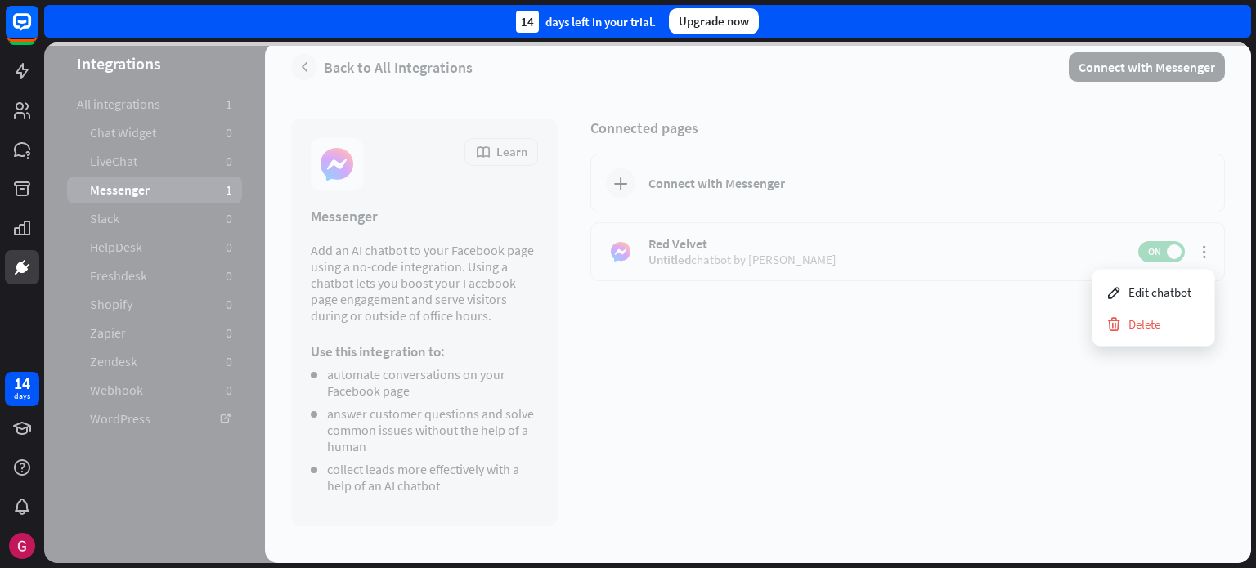
click at [925, 344] on div at bounding box center [647, 303] width 1207 height 521
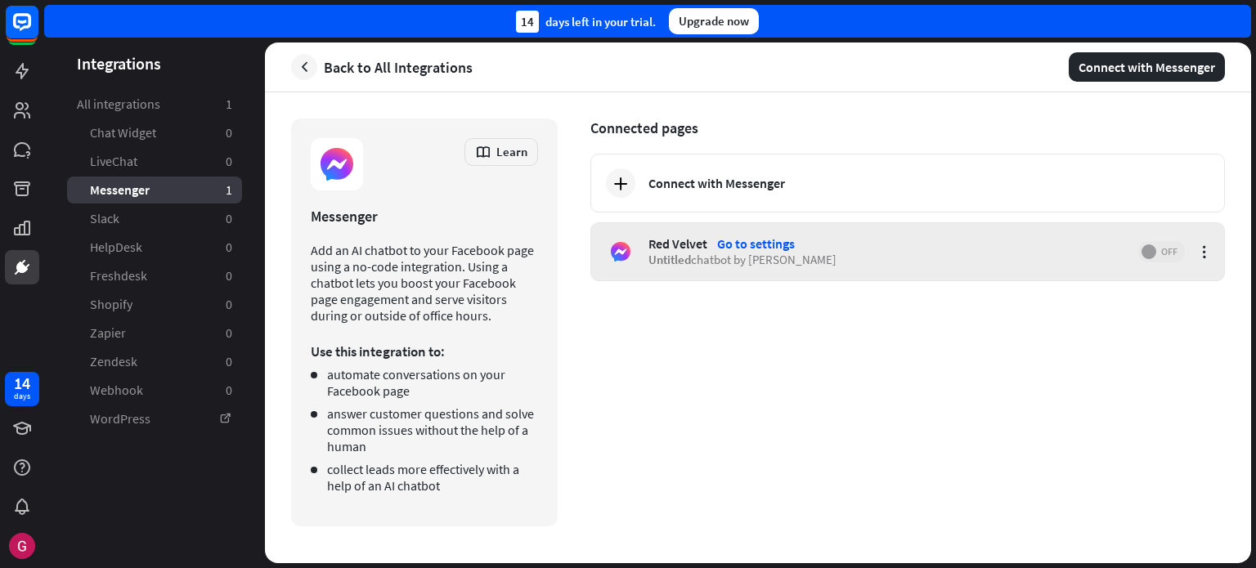
click at [1156, 248] on span "OFF" at bounding box center [1168, 251] width 25 height 13
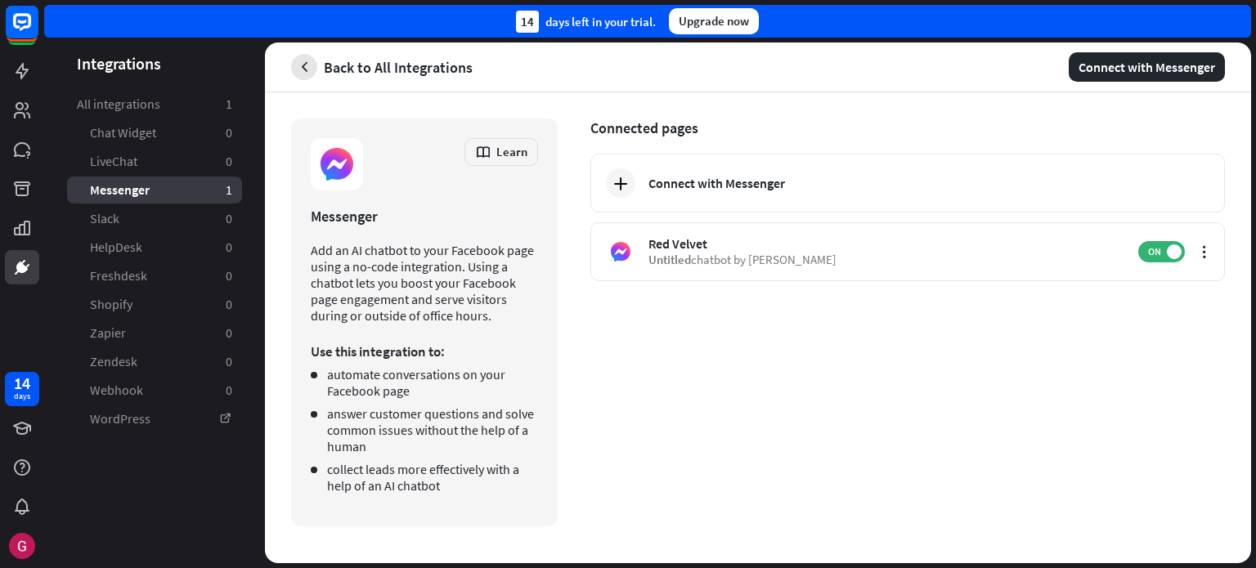
click at [306, 71] on icon "button" at bounding box center [304, 67] width 17 height 17
